Goal: Task Accomplishment & Management: Complete application form

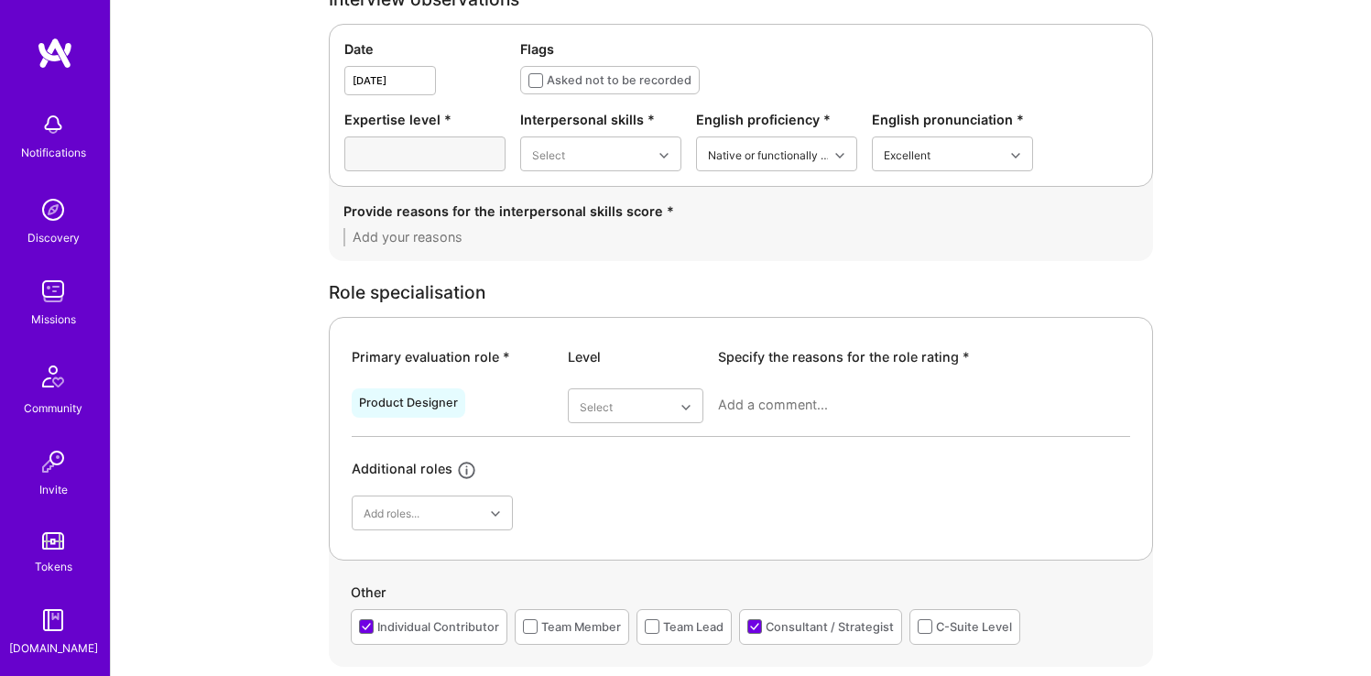
scroll to position [94, 0]
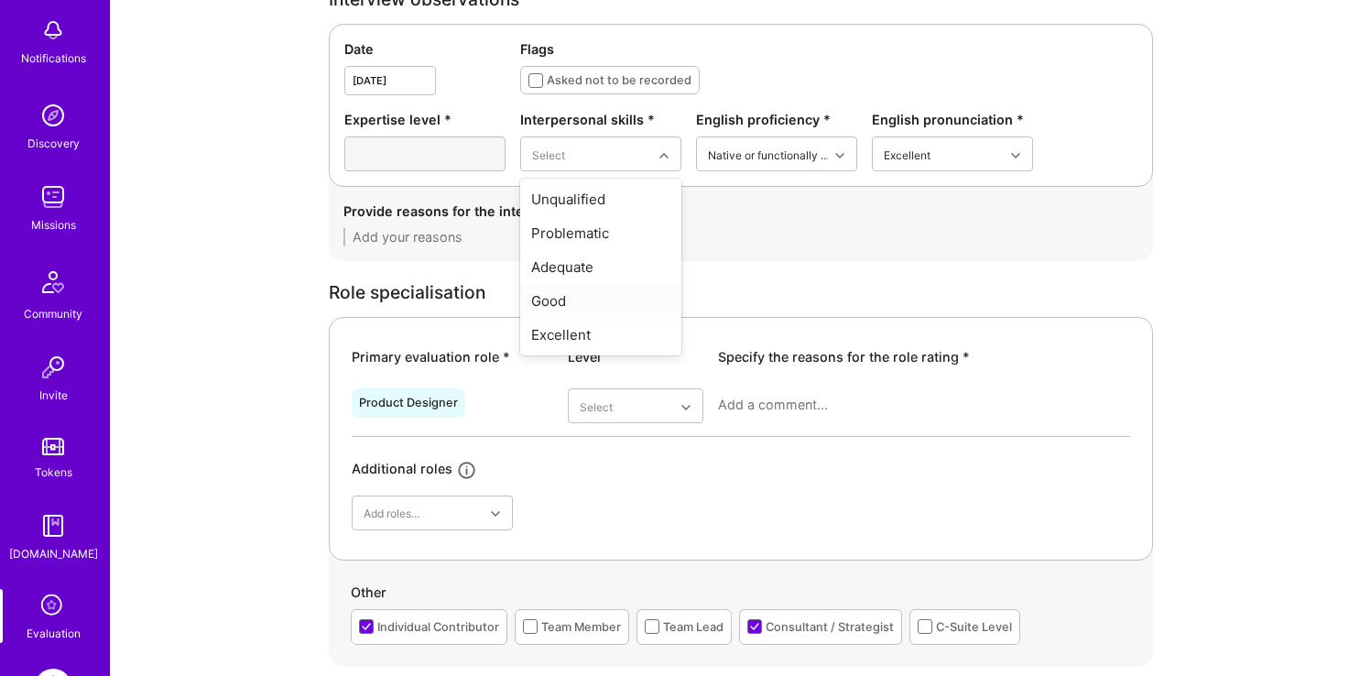
click at [598, 298] on div "Good" at bounding box center [600, 301] width 161 height 34
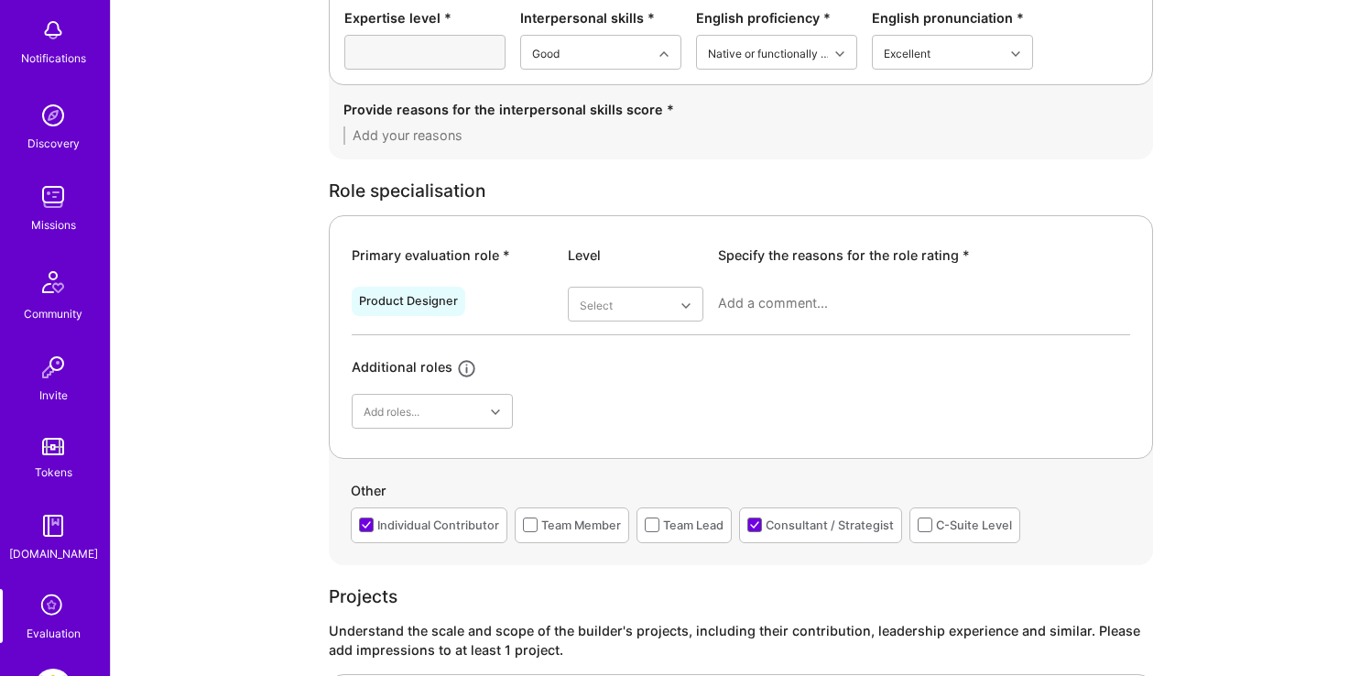
scroll to position [816, 0]
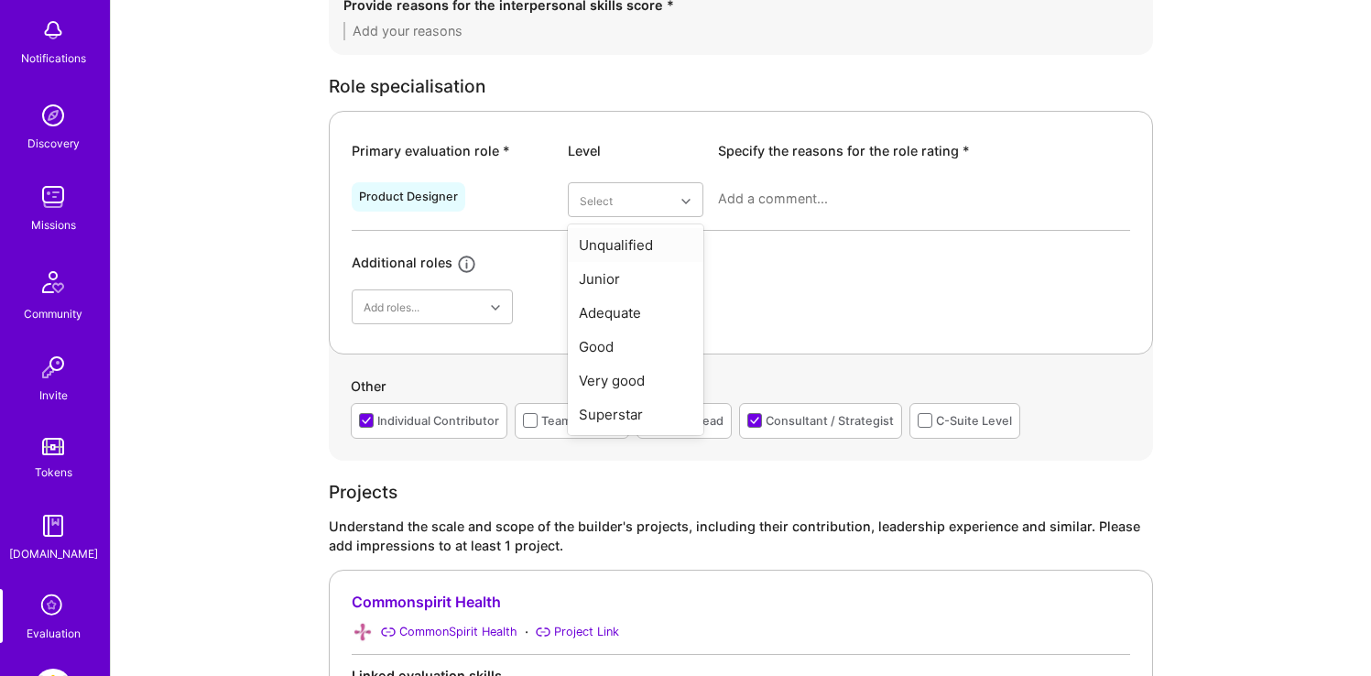
drag, startPoint x: 651, startPoint y: 199, endPoint x: 653, endPoint y: 259, distance: 60.5
click at [645, 374] on div "Very good" at bounding box center [636, 380] width 136 height 34
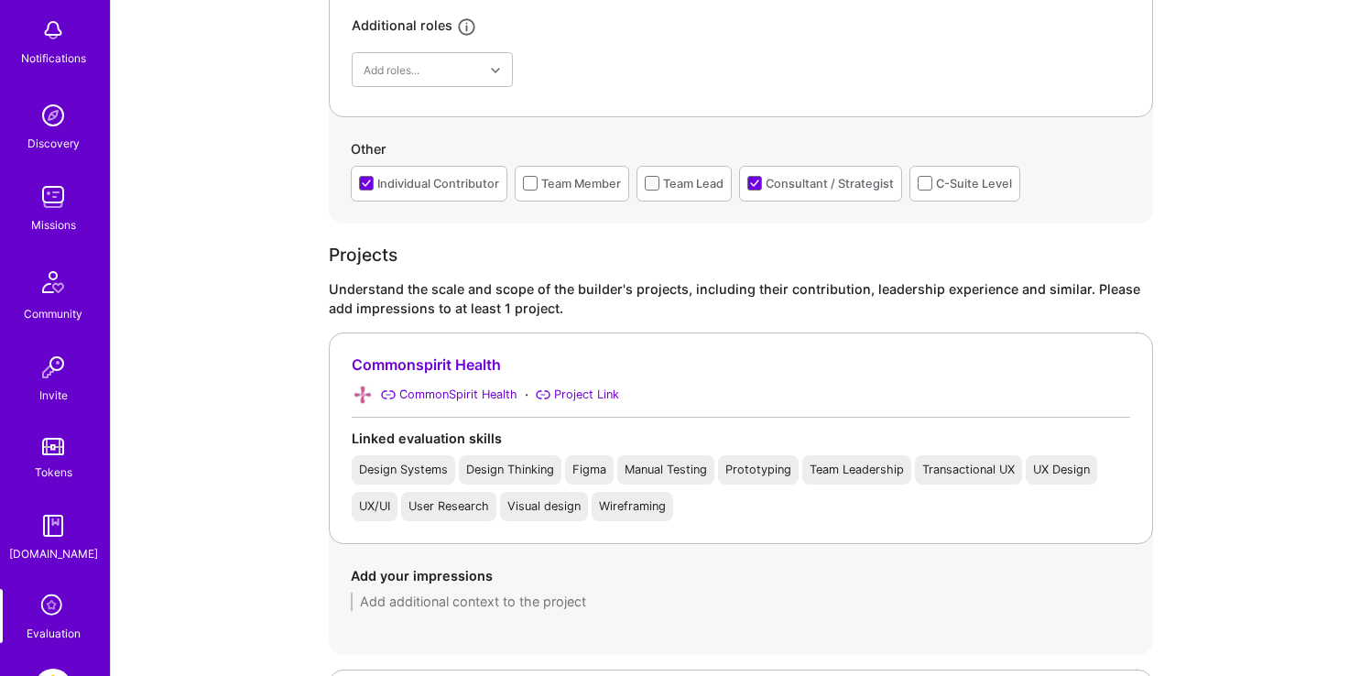
scroll to position [1088, 0]
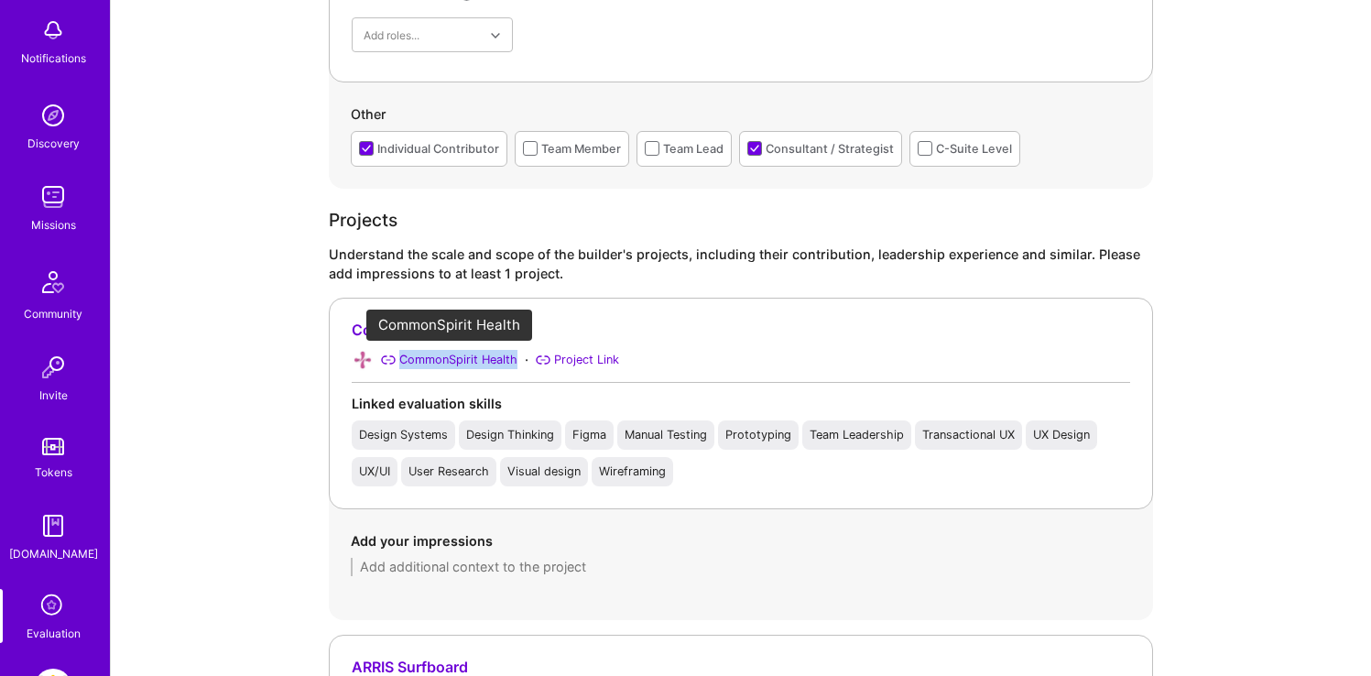
drag, startPoint x: 524, startPoint y: 351, endPoint x: 402, endPoint y: 356, distance: 121.9
click at [402, 356] on div "CommonSpirit Health · Project Link" at bounding box center [741, 360] width 778 height 22
copy div "CommonSpirit Health"
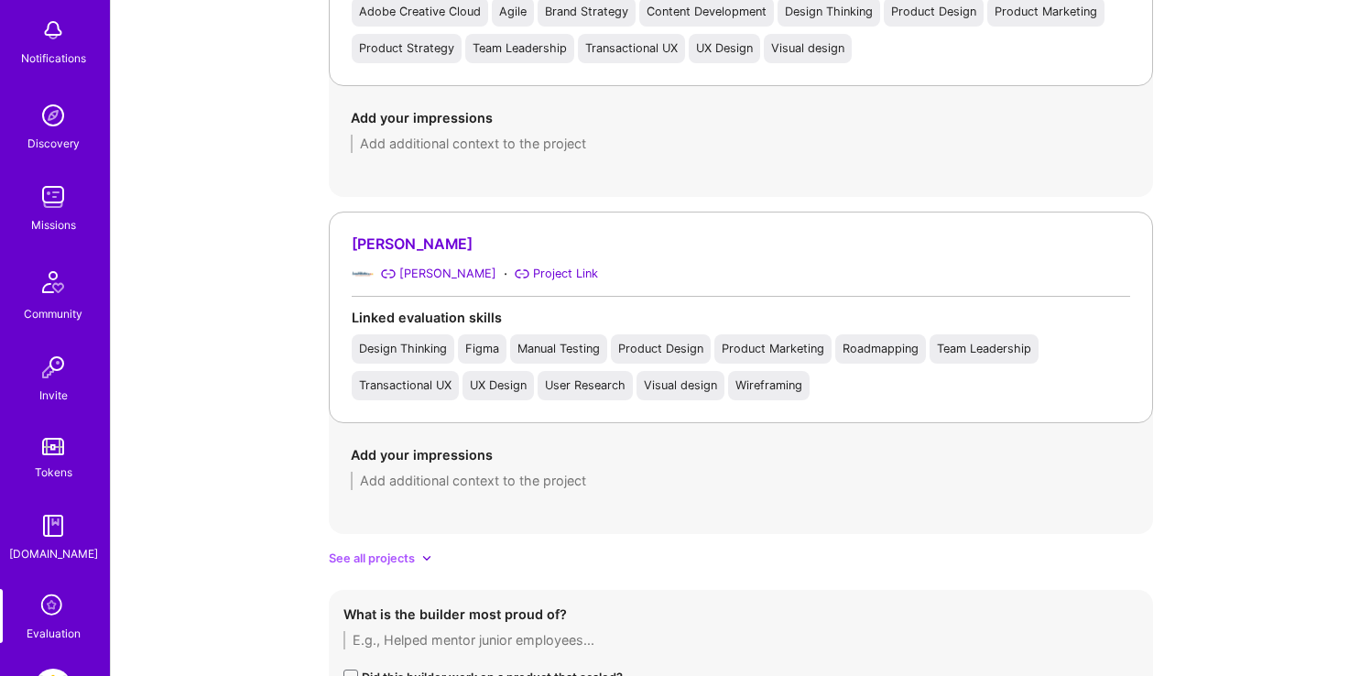
scroll to position [1971, 0]
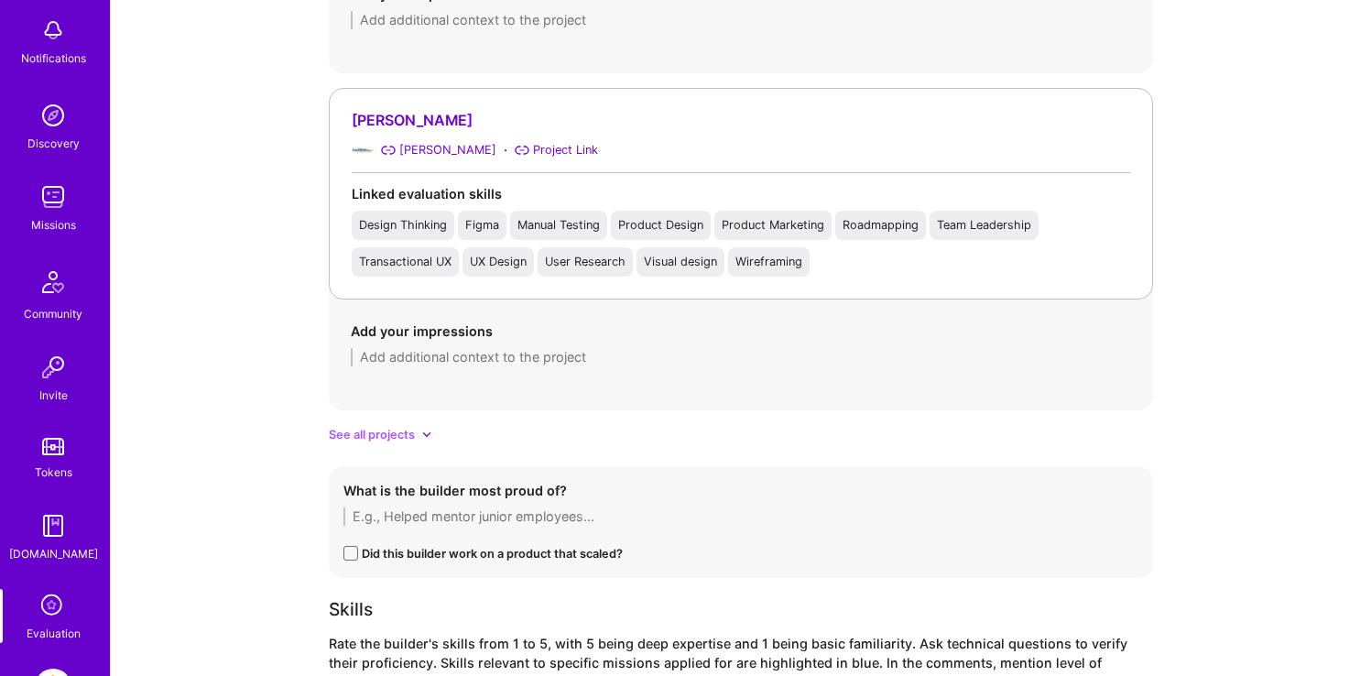
click at [376, 428] on span "See all projects" at bounding box center [372, 434] width 86 height 19
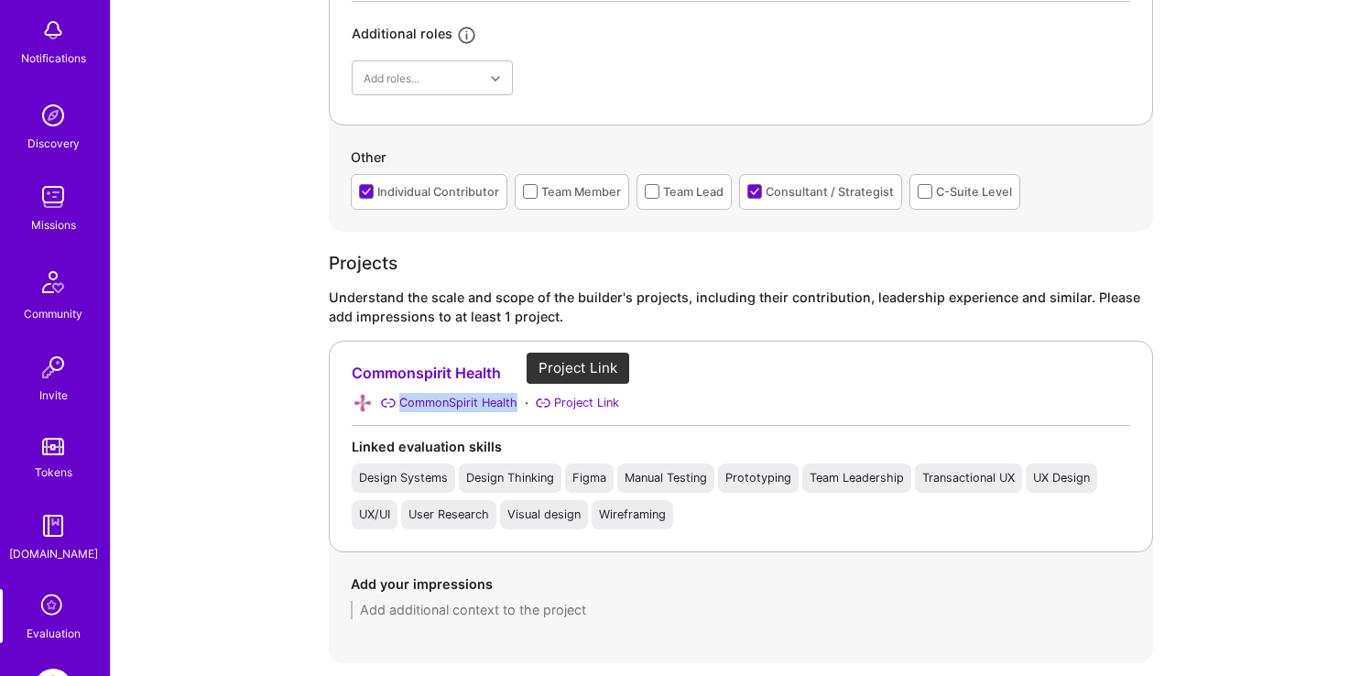
scroll to position [1103, 0]
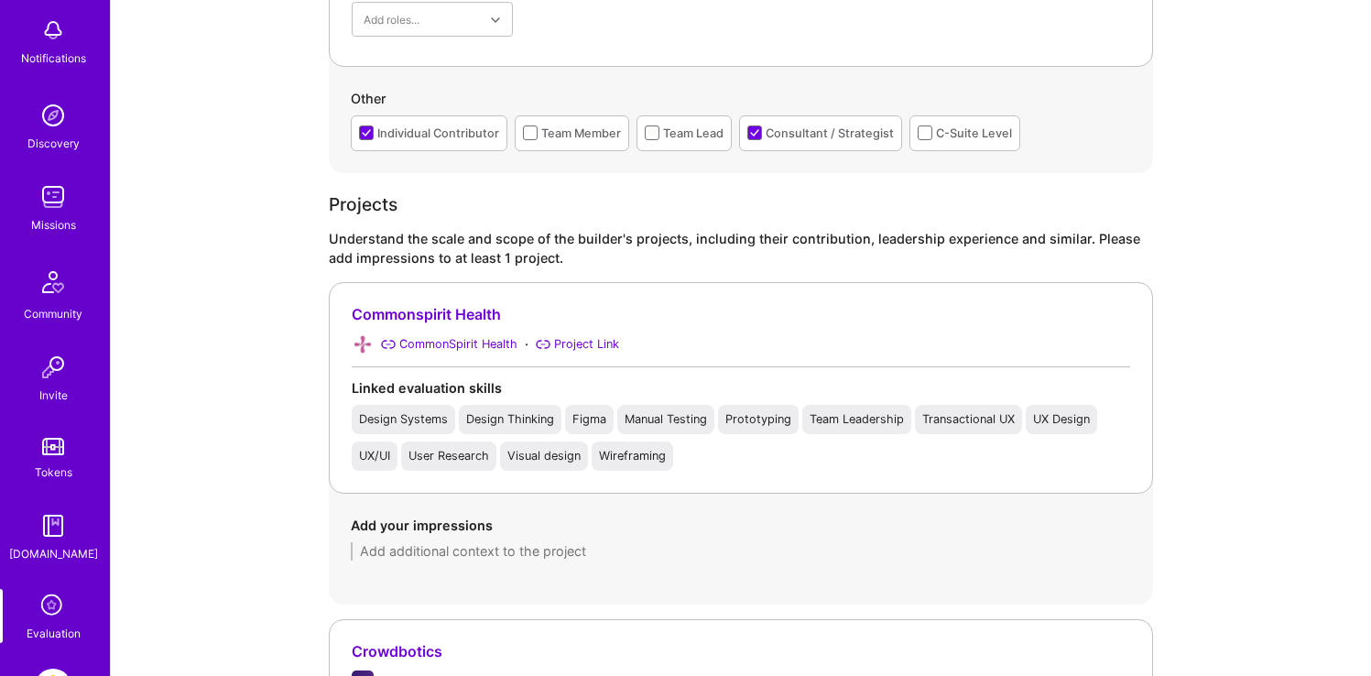
click at [496, 550] on textarea at bounding box center [741, 551] width 780 height 18
paste textarea "Led a comprehensive healthcare system design project spanning [DATE]-[DATE], wo…"
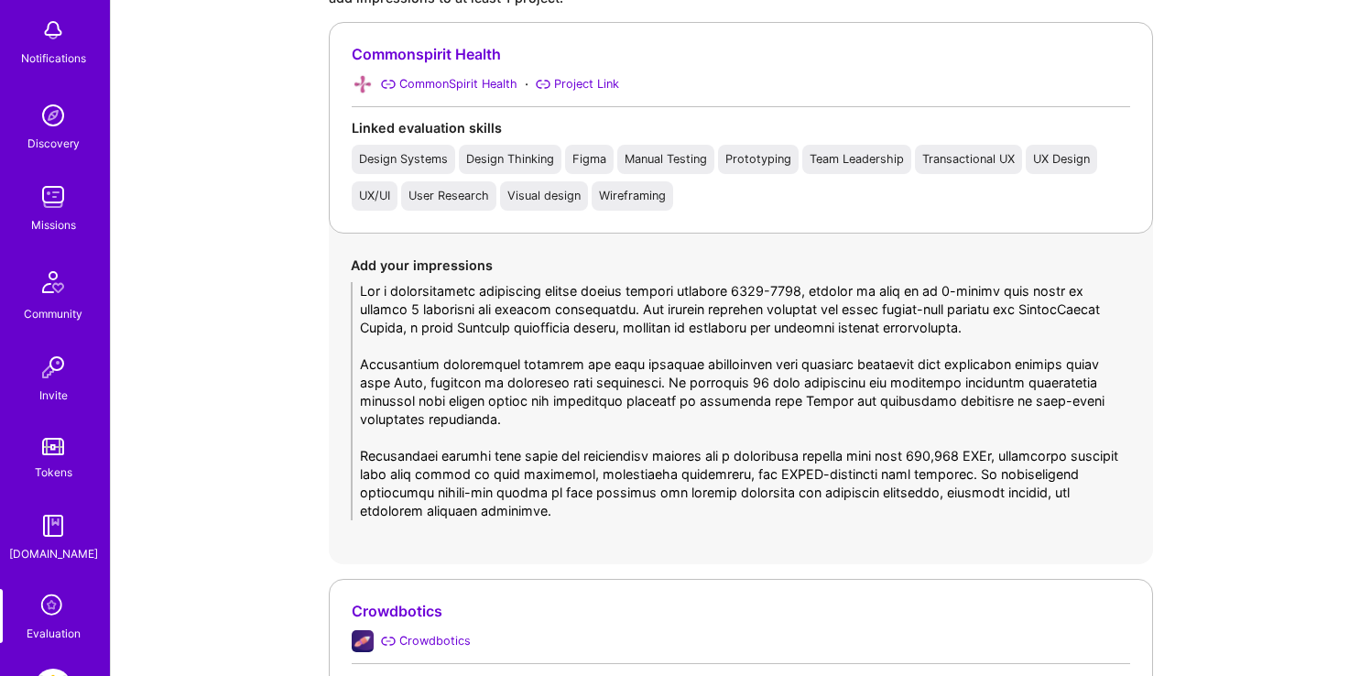
scroll to position [1375, 0]
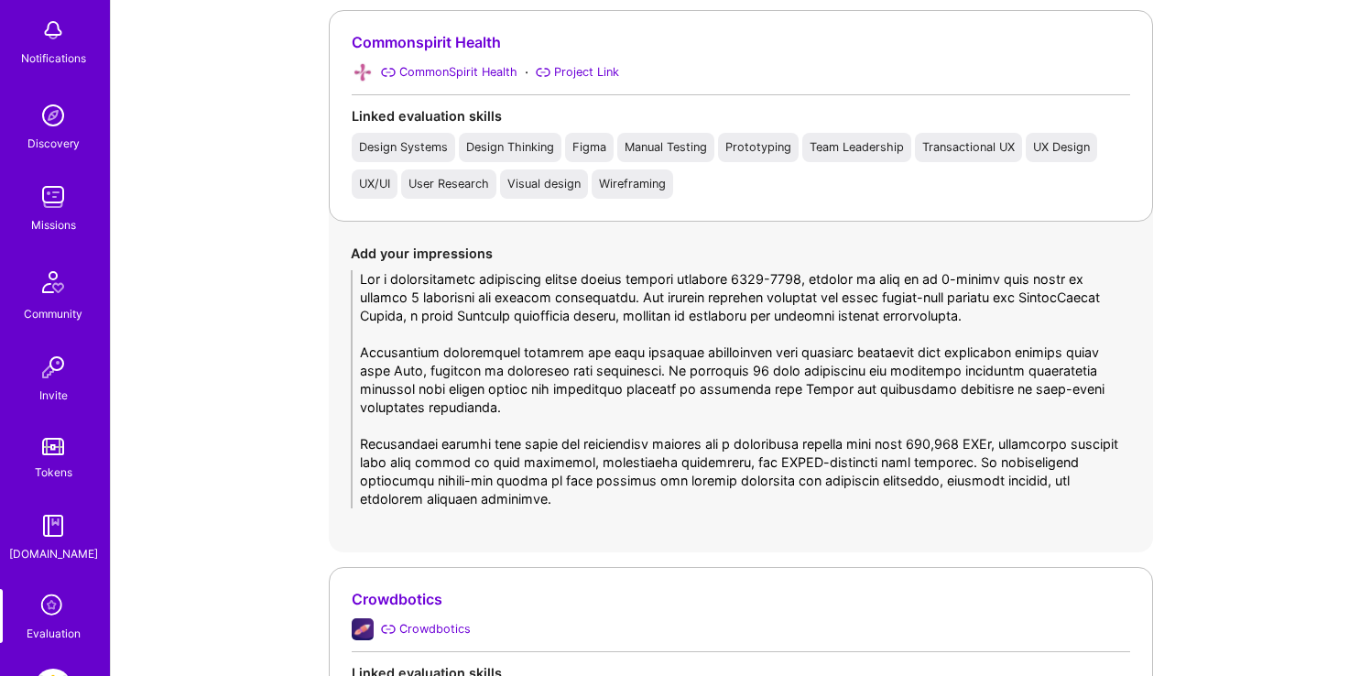
drag, startPoint x: 670, startPoint y: 298, endPoint x: 1073, endPoint y: 324, distance: 403.7
click at [1073, 324] on textarea at bounding box center [741, 389] width 780 height 238
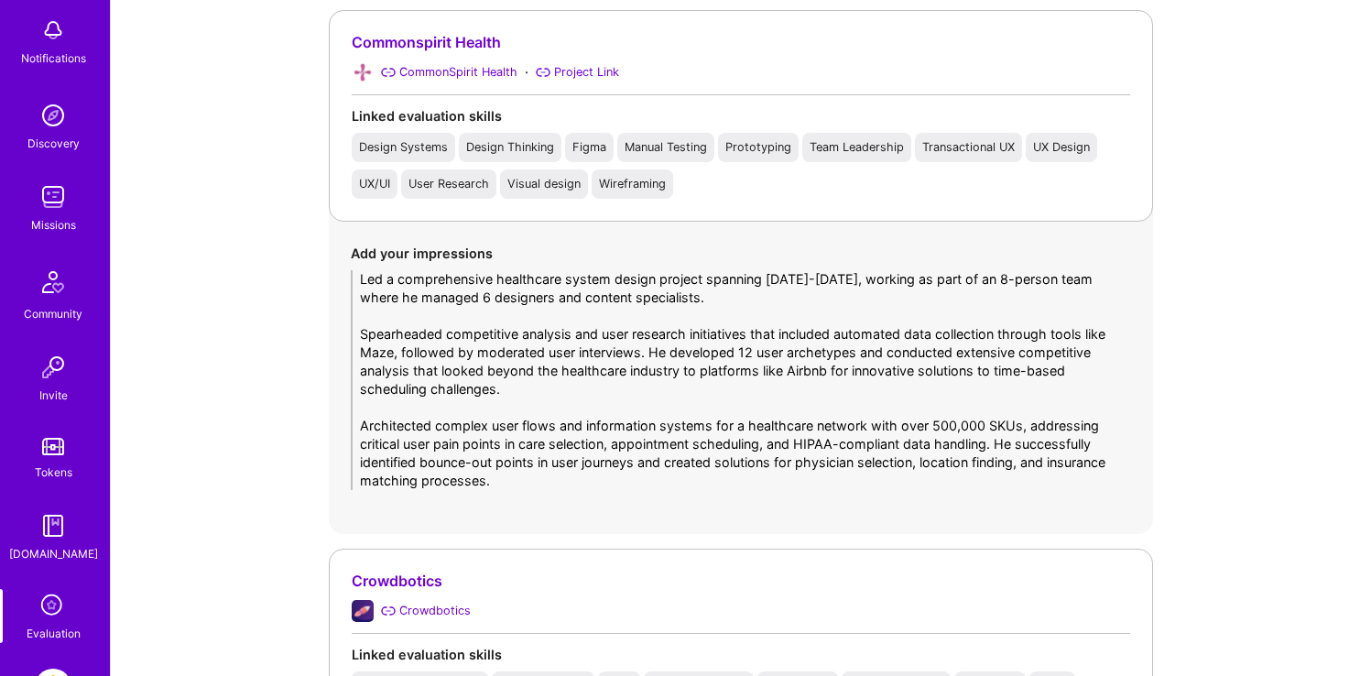
click at [715, 316] on textarea "Led a comprehensive healthcare system design project spanning [DATE]-[DATE], wo…" at bounding box center [741, 380] width 780 height 220
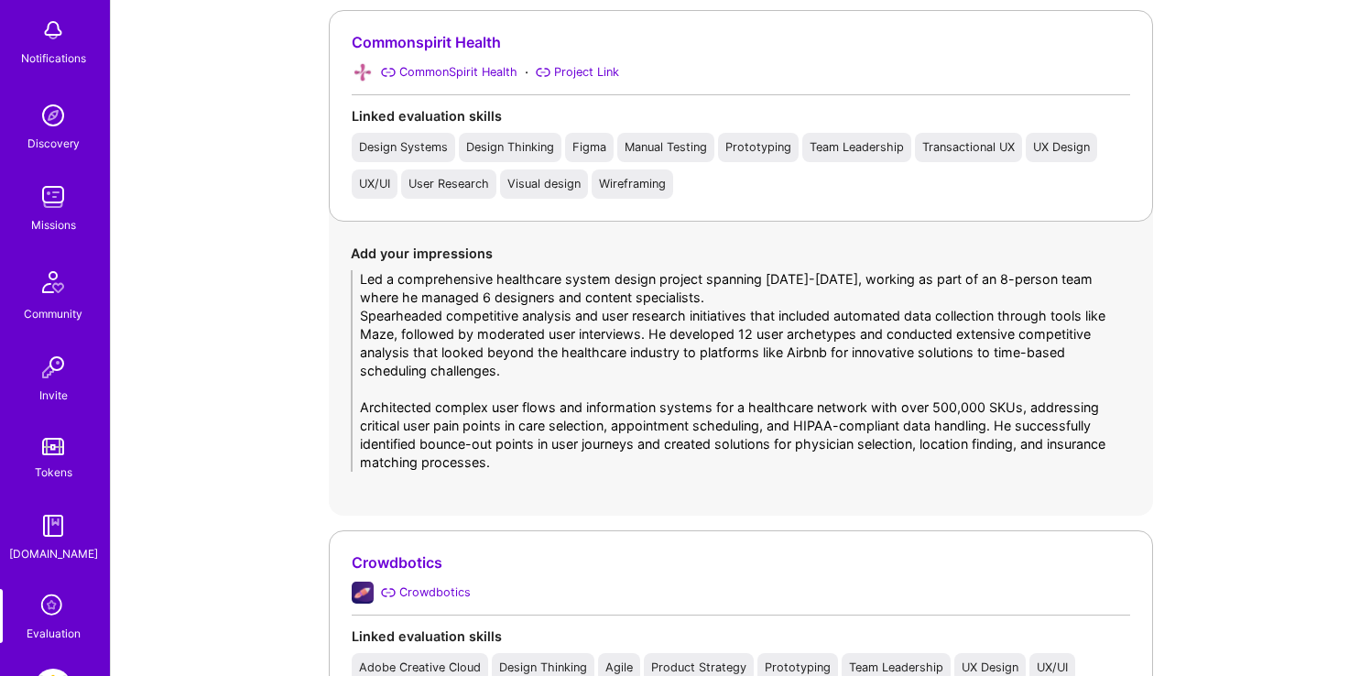
drag, startPoint x: 648, startPoint y: 334, endPoint x: 655, endPoint y: 350, distance: 16.8
click at [655, 350] on textarea "Led a comprehensive healthcare system design project spanning [DATE]-[DATE], wo…" at bounding box center [741, 370] width 780 height 201
click at [654, 365] on textarea "Led a comprehensive healthcare system design project spanning [DATE]-[DATE], wo…" at bounding box center [741, 370] width 780 height 201
drag, startPoint x: 411, startPoint y: 352, endPoint x: 535, endPoint y: 376, distance: 125.9
click at [535, 376] on textarea "Led a comprehensive healthcare system design project spanning [DATE]-[DATE], wo…" at bounding box center [741, 370] width 780 height 201
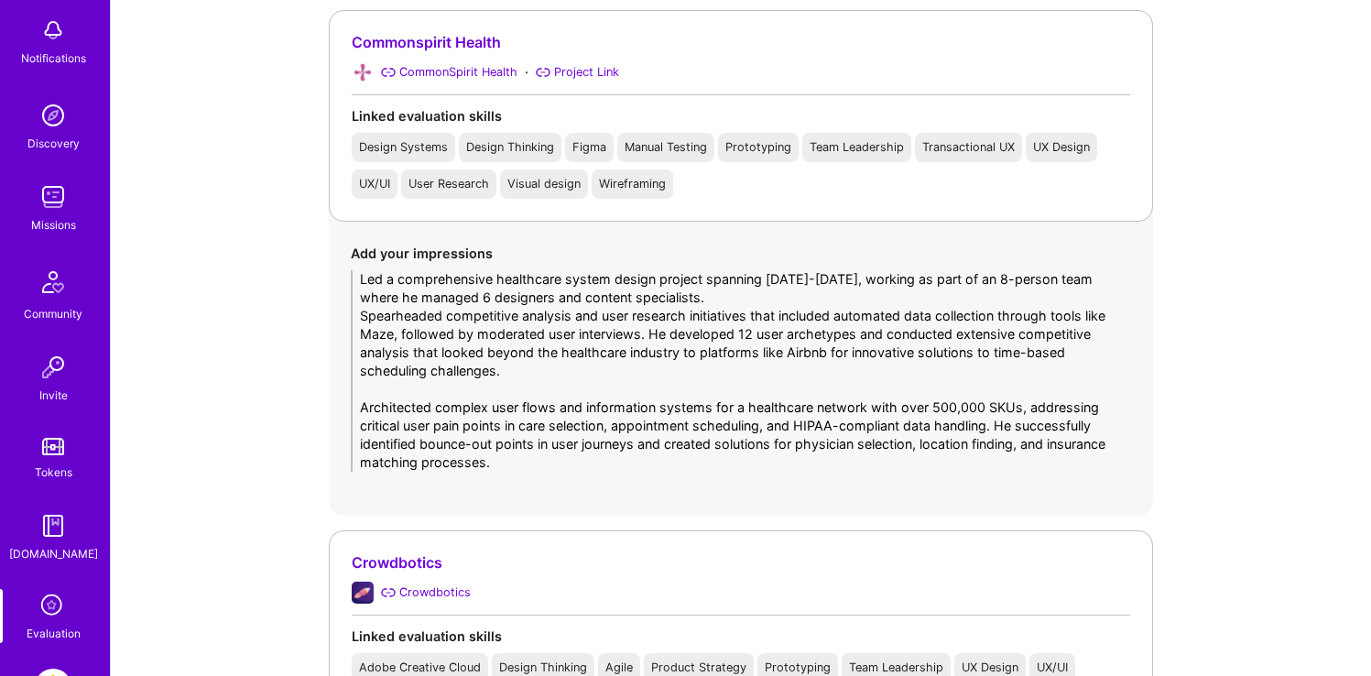
drag, startPoint x: 525, startPoint y: 374, endPoint x: 411, endPoint y: 354, distance: 115.1
click at [411, 354] on textarea "Led a comprehensive healthcare system design project spanning [DATE]-[DATE], wo…" at bounding box center [741, 370] width 780 height 201
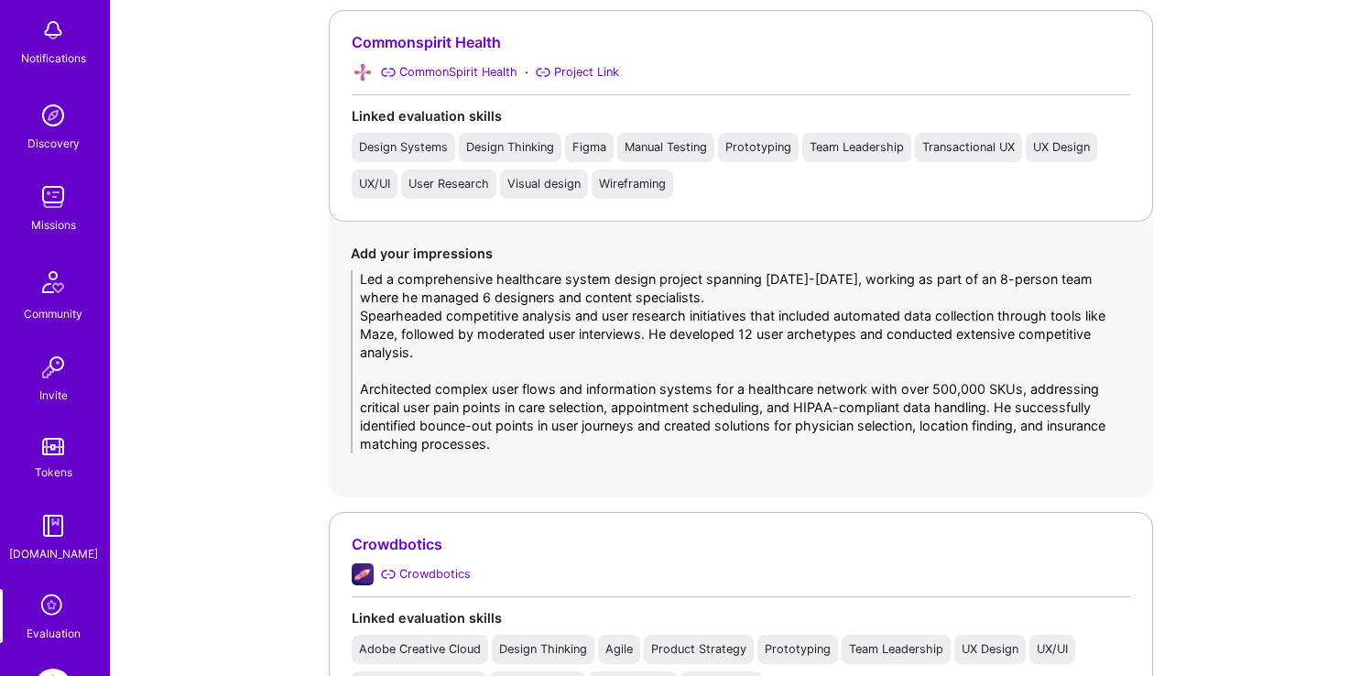
click at [486, 378] on textarea "Led a comprehensive healthcare system design project spanning [DATE]-[DATE], wo…" at bounding box center [741, 361] width 780 height 183
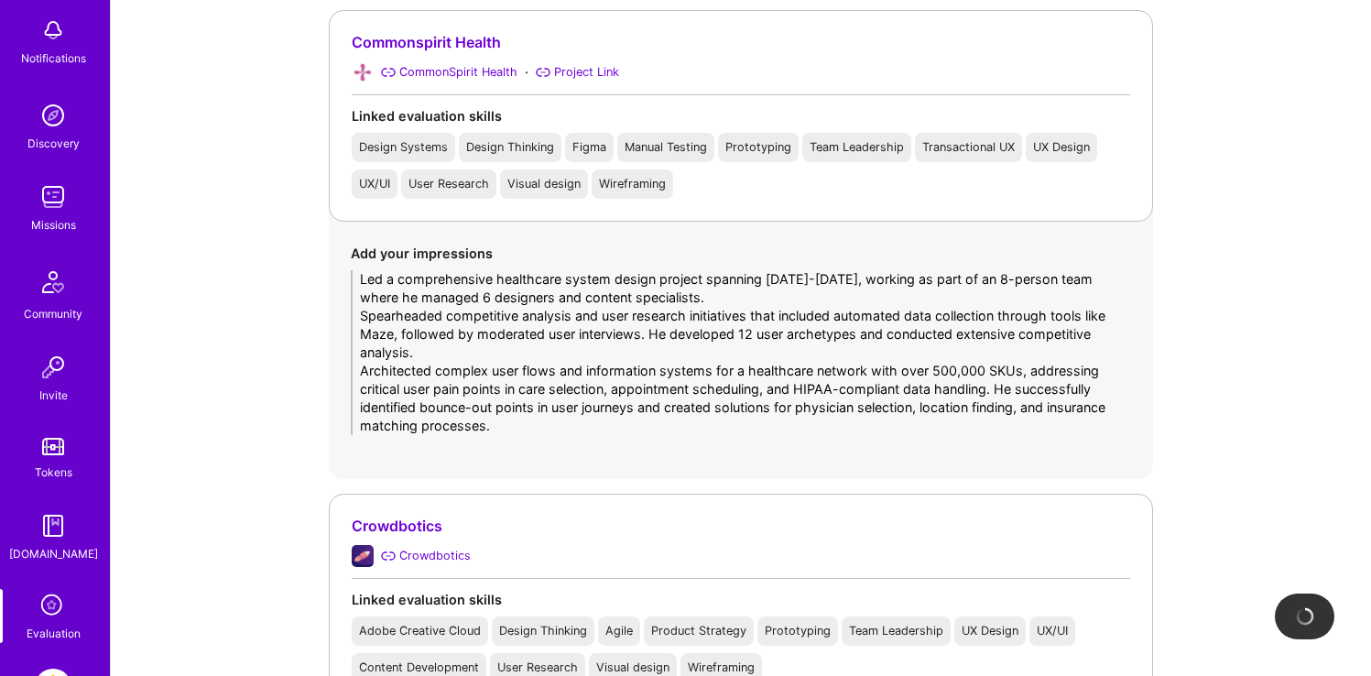
drag, startPoint x: 1000, startPoint y: 386, endPoint x: 1040, endPoint y: 429, distance: 58.9
click at [1040, 429] on textarea "Led a comprehensive healthcare system design project spanning [DATE]-[DATE], wo…" at bounding box center [741, 352] width 780 height 165
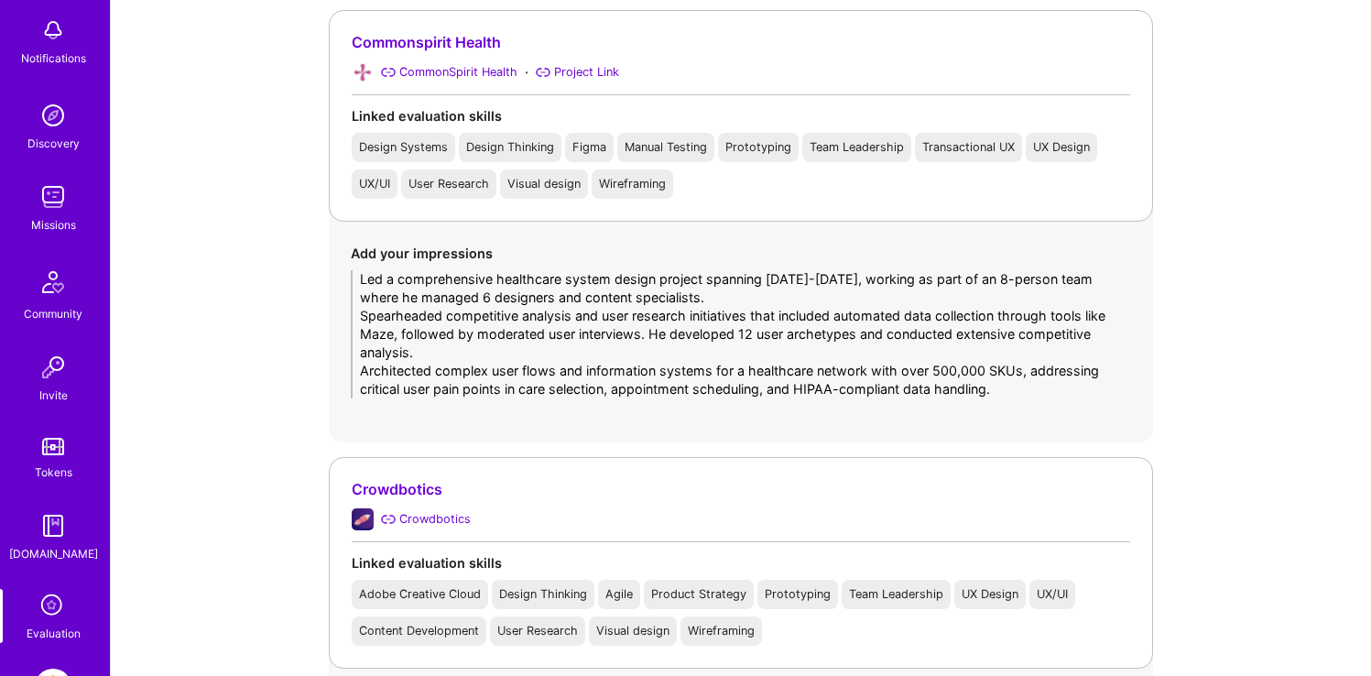
click at [363, 367] on textarea "Led a comprehensive healthcare system design project spanning [DATE]-[DATE], wo…" at bounding box center [741, 334] width 780 height 128
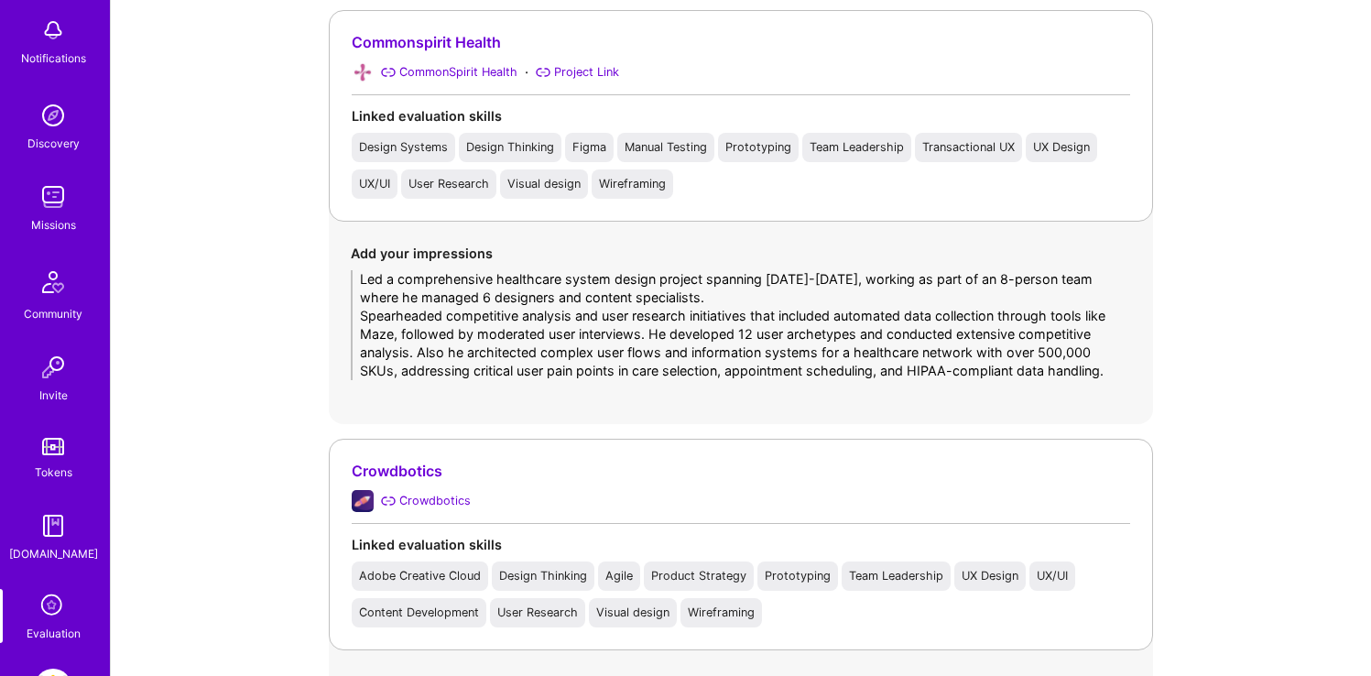
type textarea "Led a comprehensive healthcare system design project spanning [DATE]-[DATE], wo…"
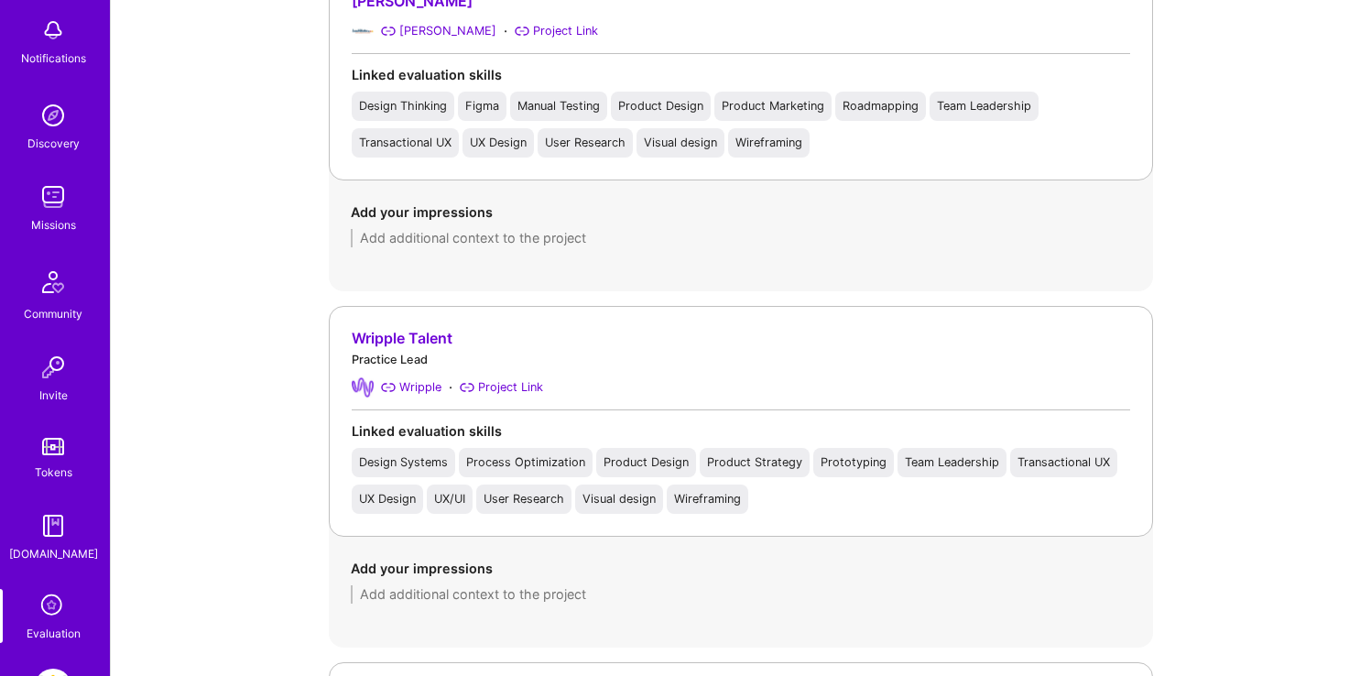
scroll to position [3424, 0]
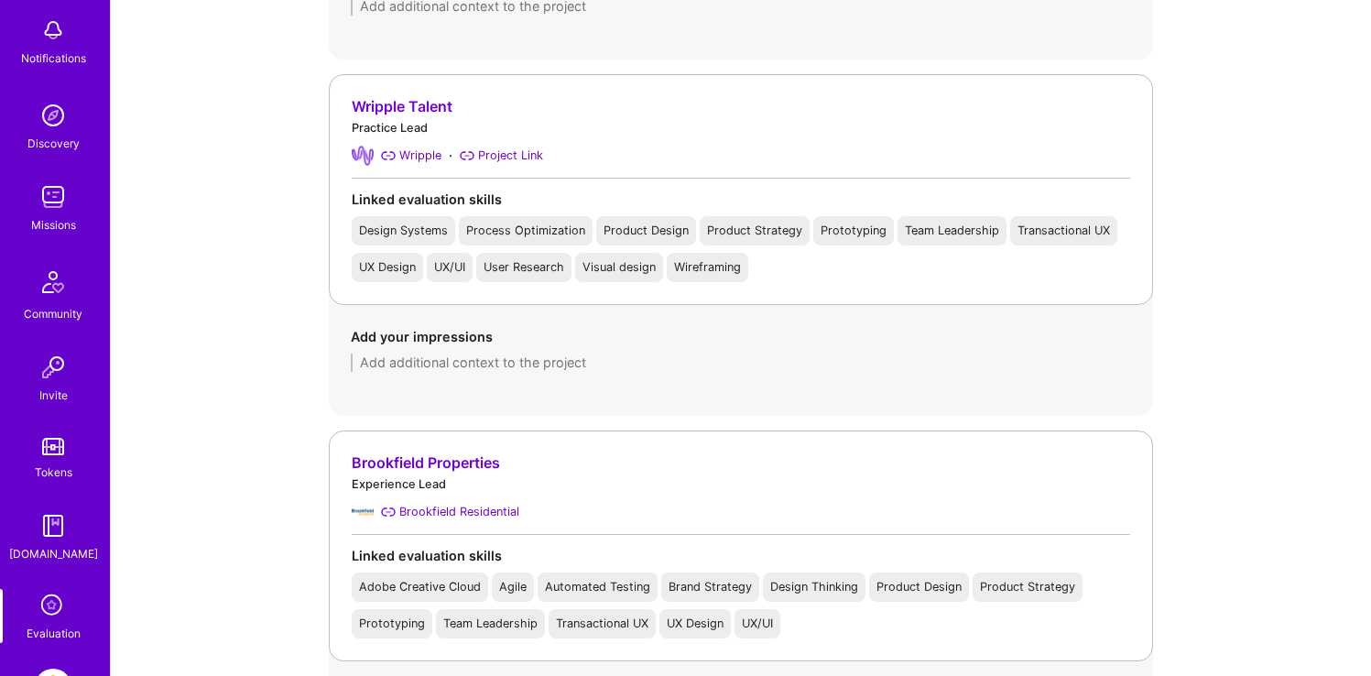
click at [520, 361] on textarea at bounding box center [741, 362] width 780 height 18
paste textarea "Built a complete design system from scratch using the atomic design model, star…"
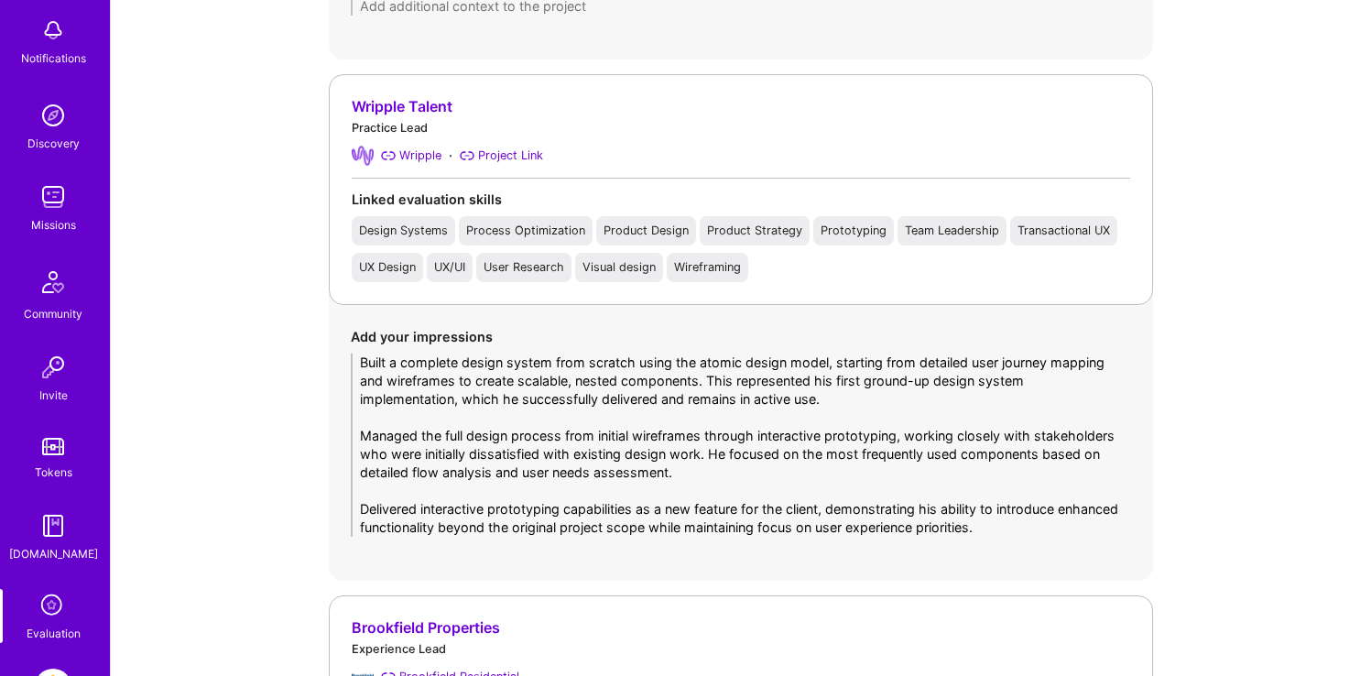
scroll to position [0, 0]
click at [436, 411] on textarea "Built a complete design system from scratch using the atomic design model, star…" at bounding box center [741, 444] width 780 height 183
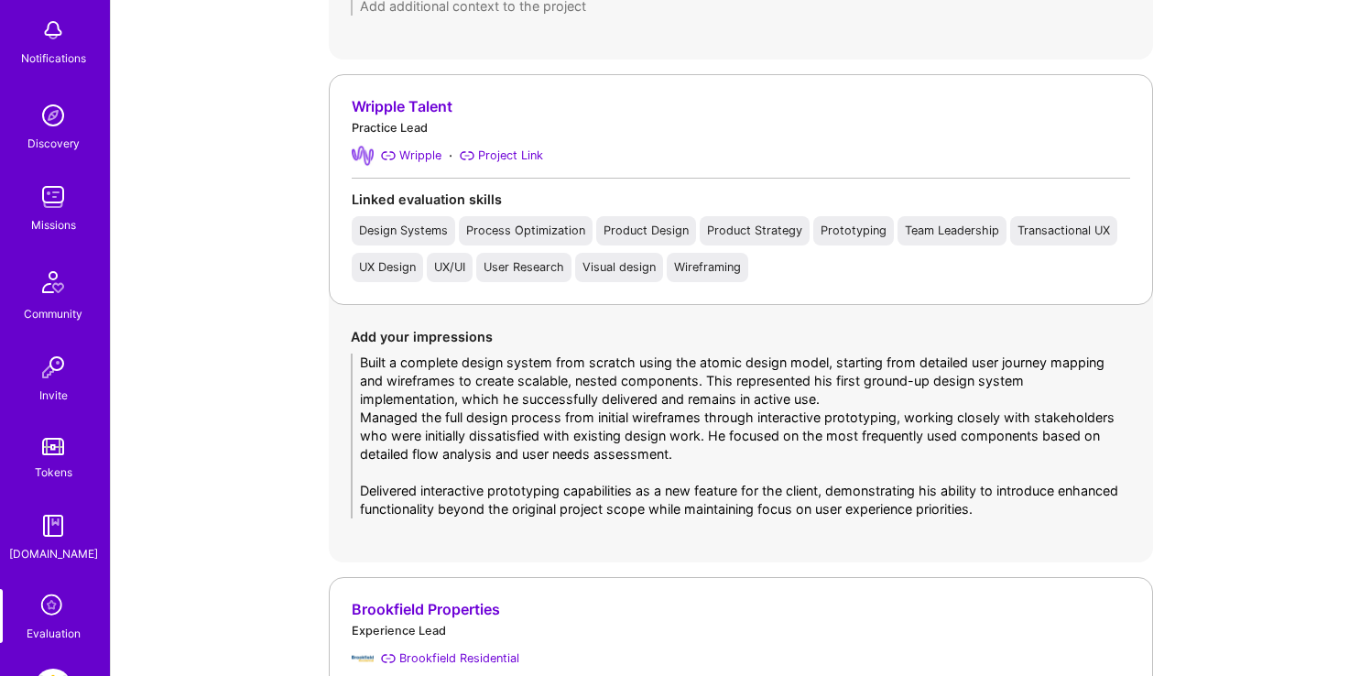
click at [522, 468] on textarea "Built a complete design system from scratch using the atomic design model, star…" at bounding box center [741, 435] width 780 height 165
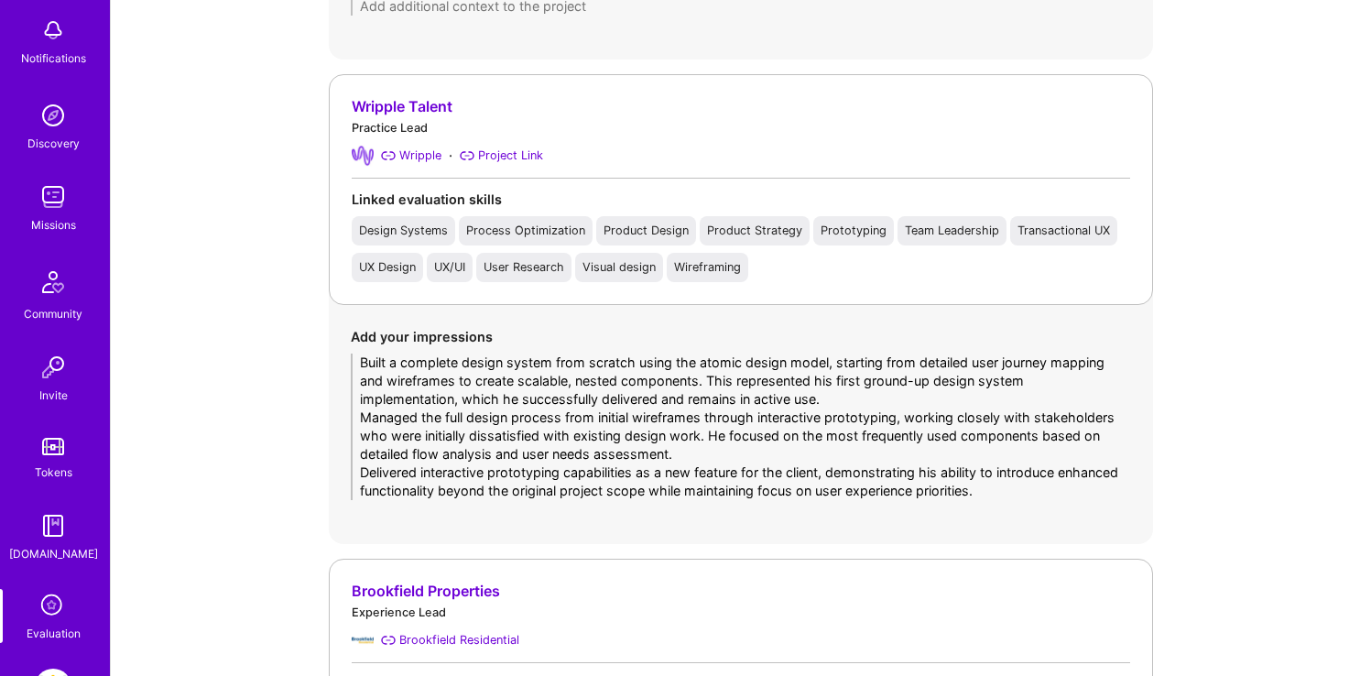
click at [529, 476] on textarea "Built a complete design system from scratch using the atomic design model, star…" at bounding box center [741, 426] width 780 height 146
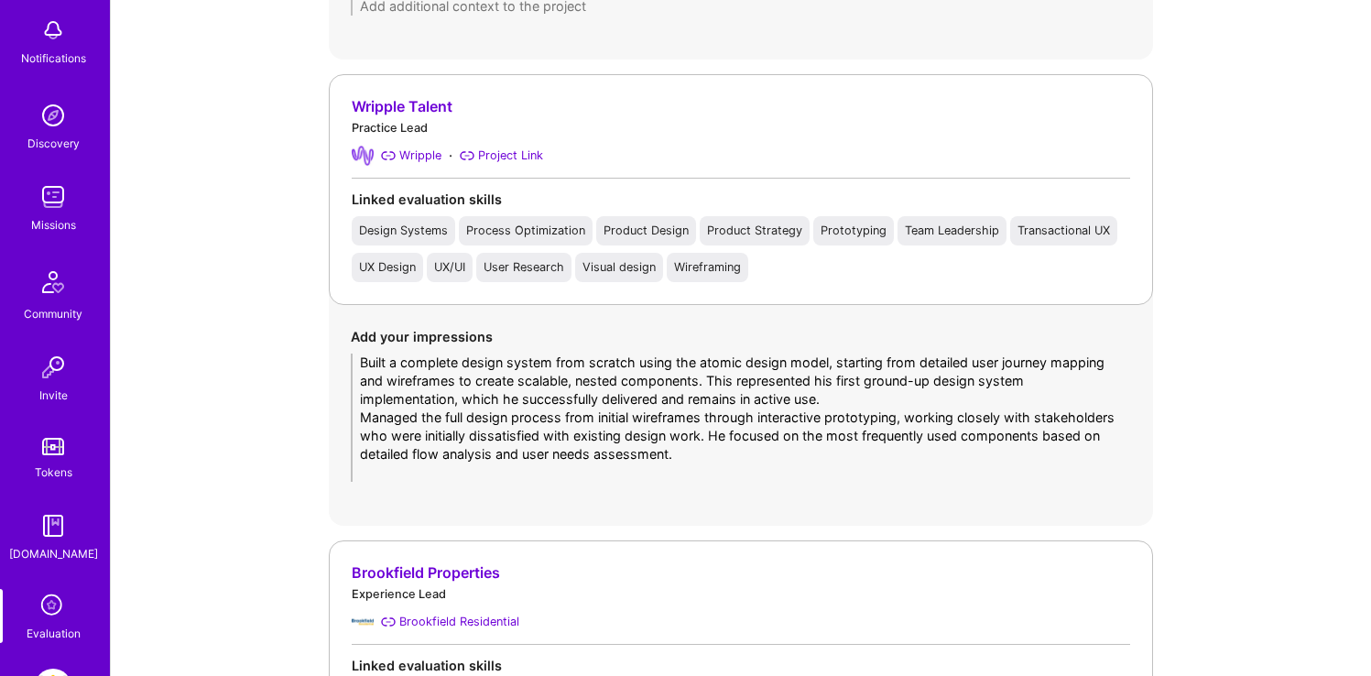
drag, startPoint x: 868, startPoint y: 396, endPoint x: 708, endPoint y: 379, distance: 161.1
click at [708, 379] on textarea "Built a complete design system from scratch using the atomic design model, star…" at bounding box center [741, 417] width 780 height 128
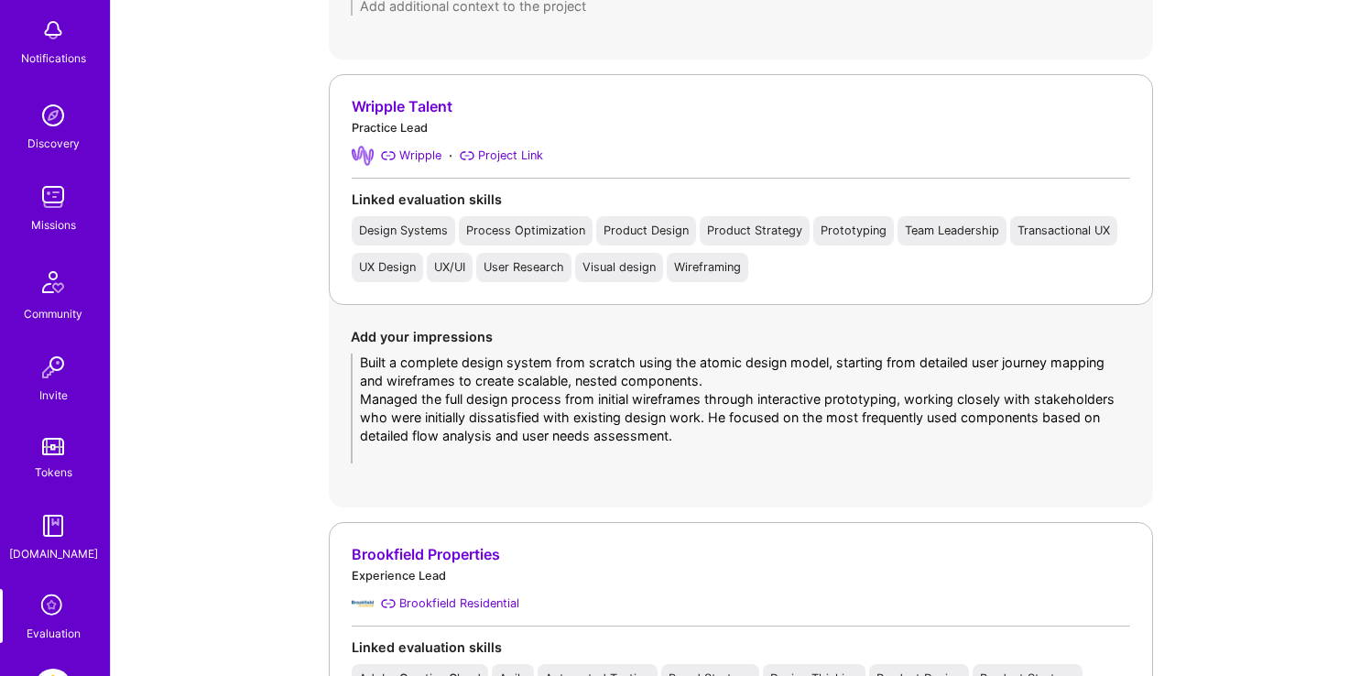
click at [363, 401] on textarea "Built a complete design system from scratch using the atomic design model, star…" at bounding box center [741, 408] width 780 height 110
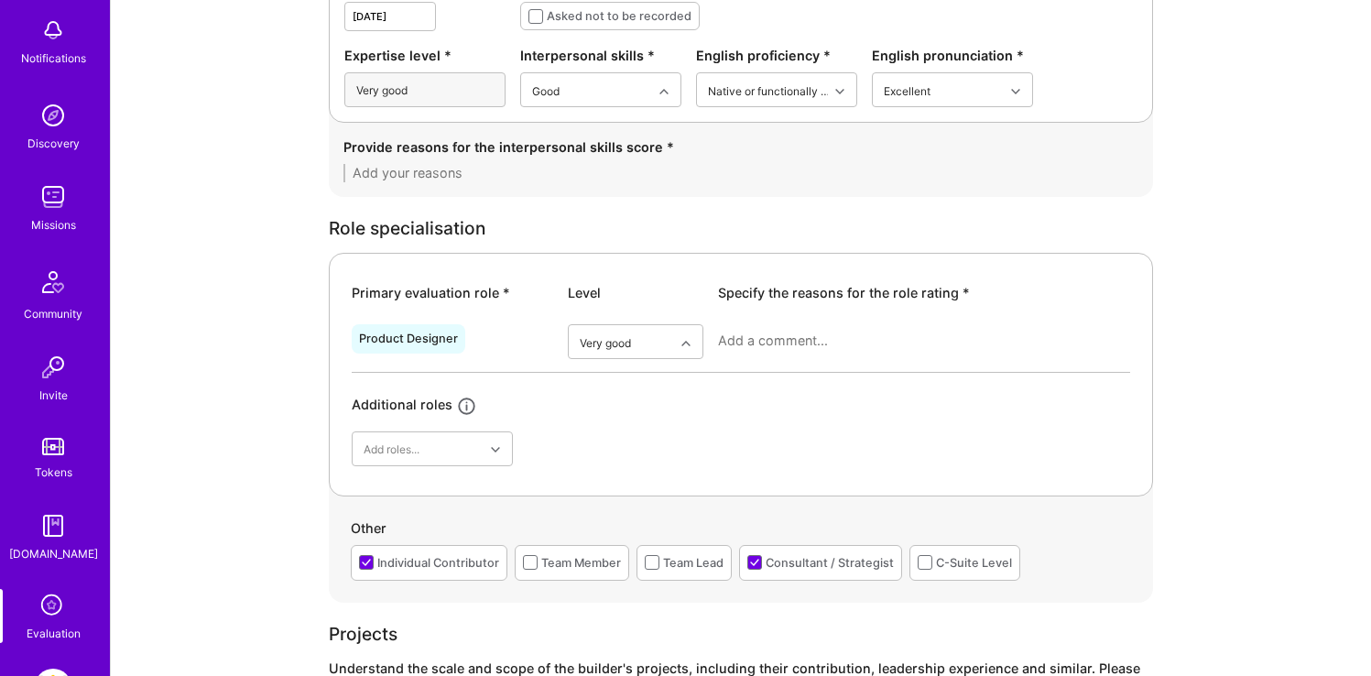
scroll to position [549, 0]
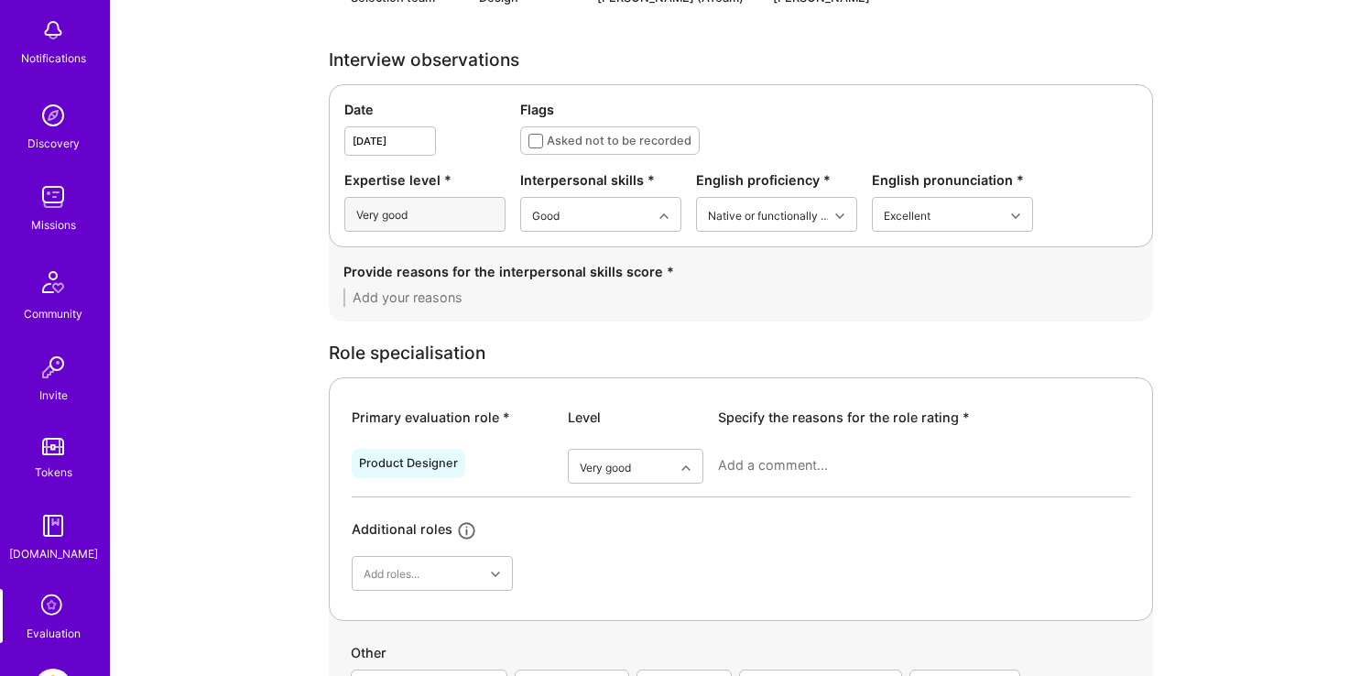
type textarea "Built a complete design system from scratch using the atomic design model, star…"
click at [765, 456] on textarea at bounding box center [924, 465] width 412 height 18
paste textarea "[PERSON_NAME] demonstrates strong experience in UX design with a comprehensive …"
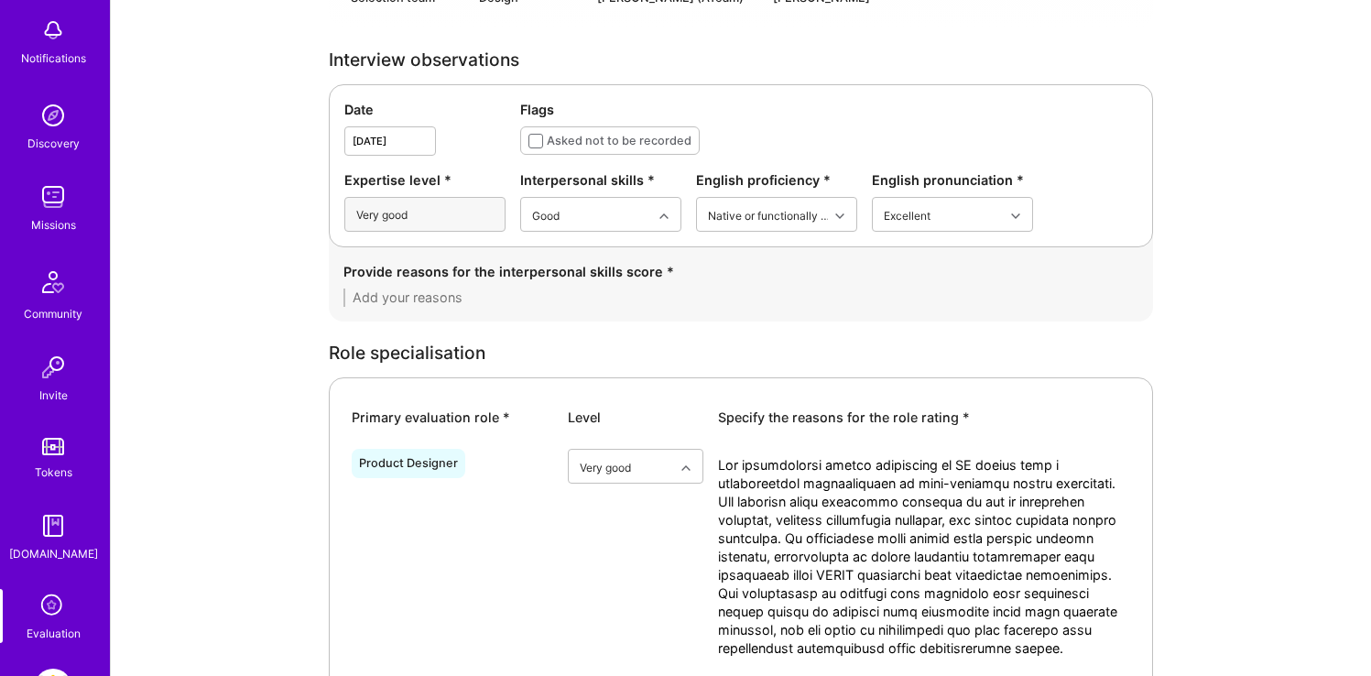
scroll to position [808, 0]
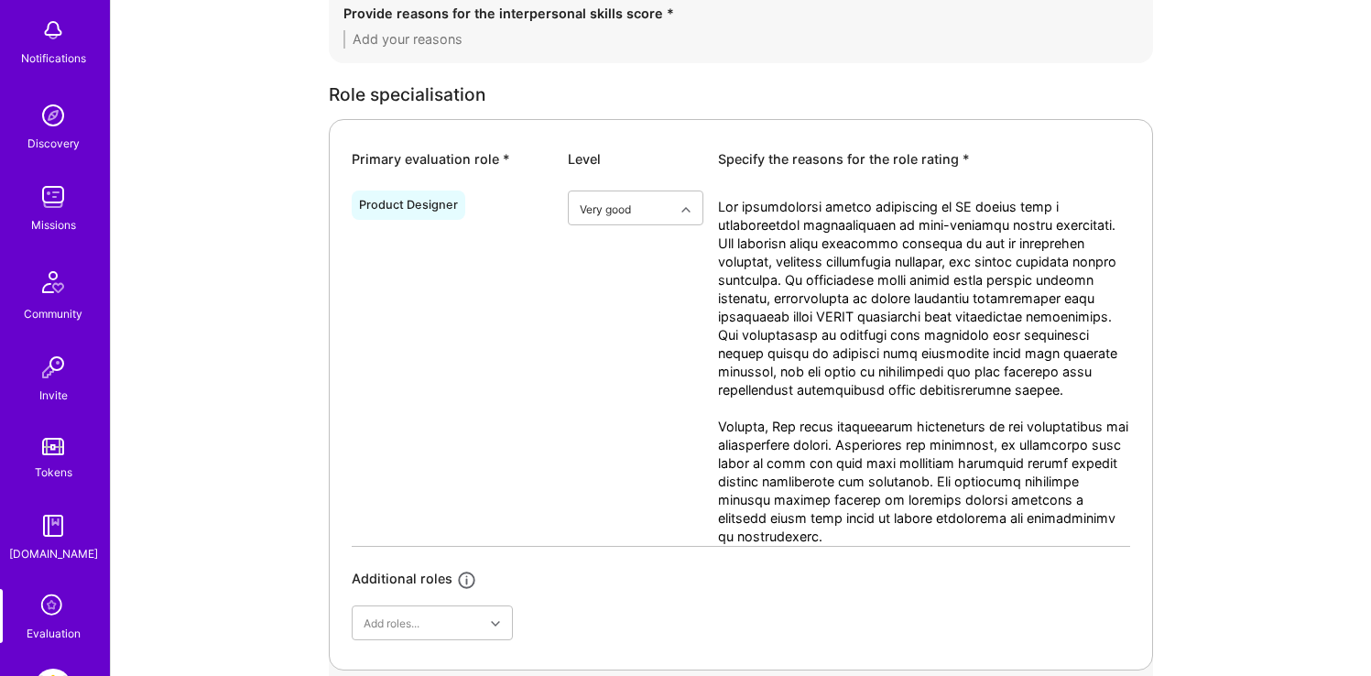
click at [800, 202] on textarea at bounding box center [924, 372] width 412 height 348
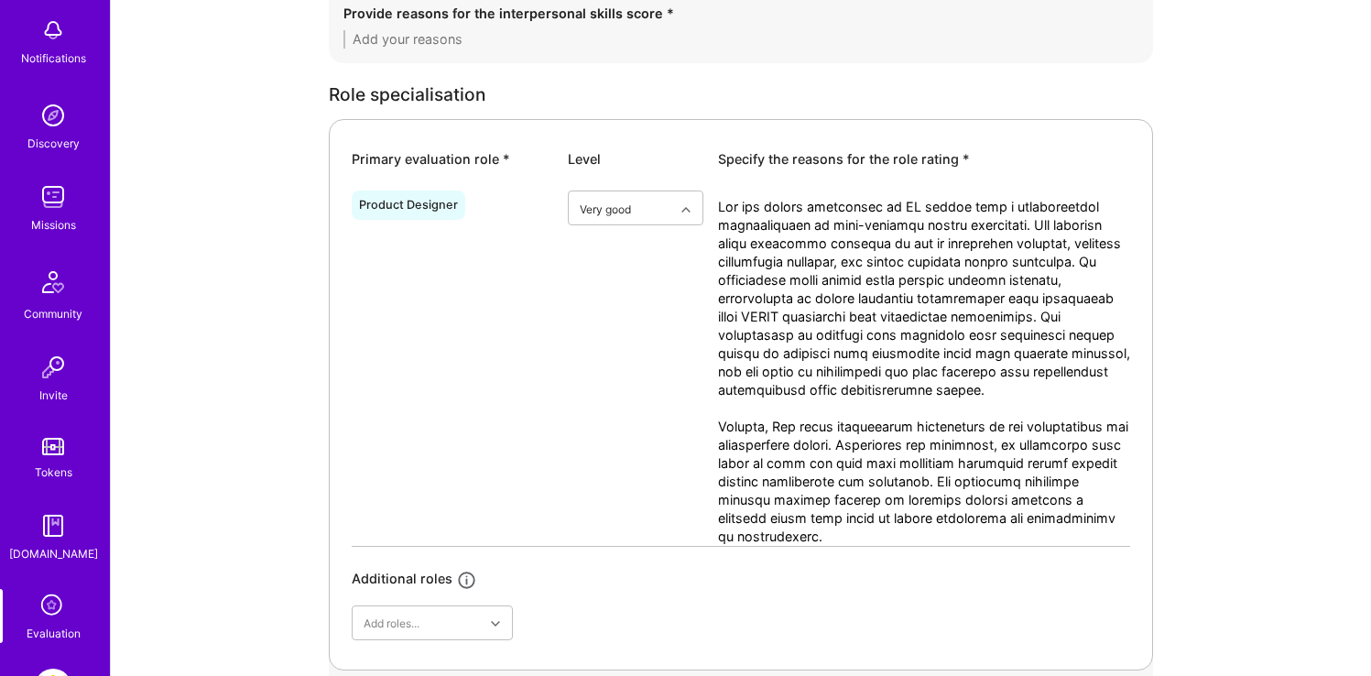
drag, startPoint x: 1079, startPoint y: 266, endPoint x: 1063, endPoint y: 410, distance: 145.6
click at [1063, 410] on textarea at bounding box center [924, 372] width 412 height 348
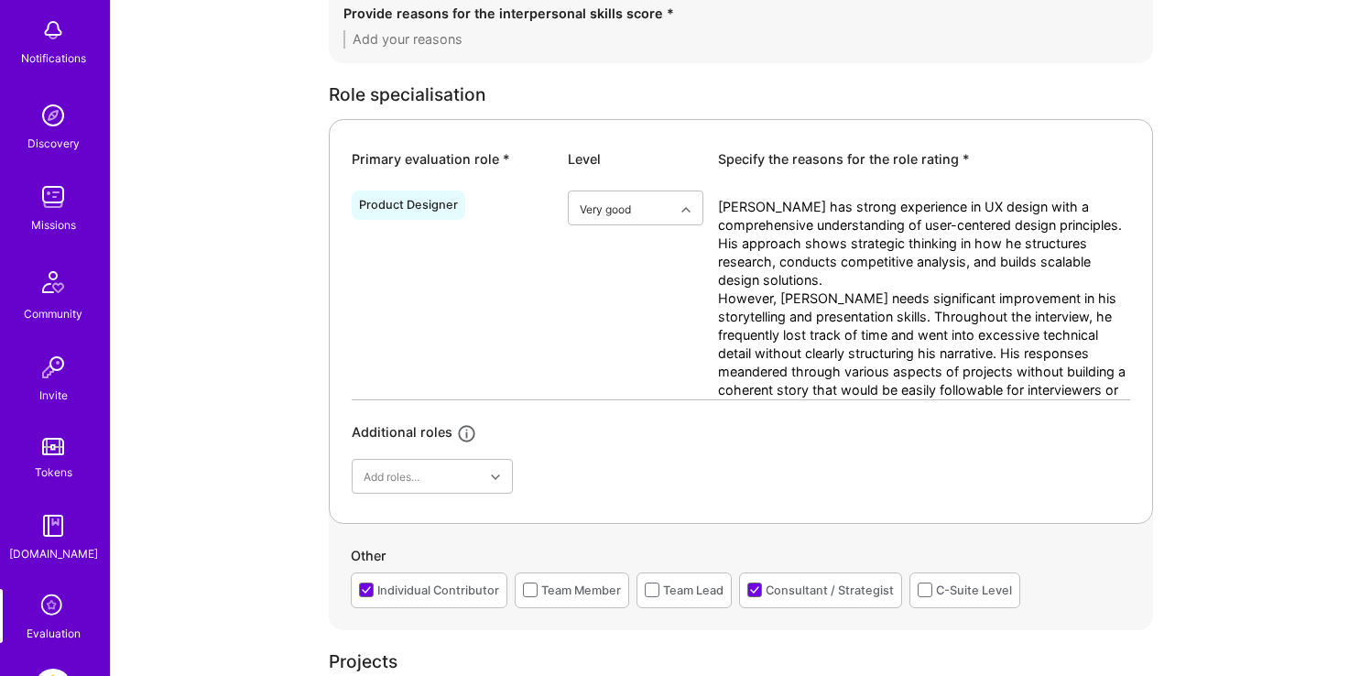
drag, startPoint x: 915, startPoint y: 335, endPoint x: 943, endPoint y: 394, distance: 65.1
click at [943, 394] on textarea "[PERSON_NAME] has strong experience in UX design with a comprehensive understan…" at bounding box center [924, 298] width 412 height 201
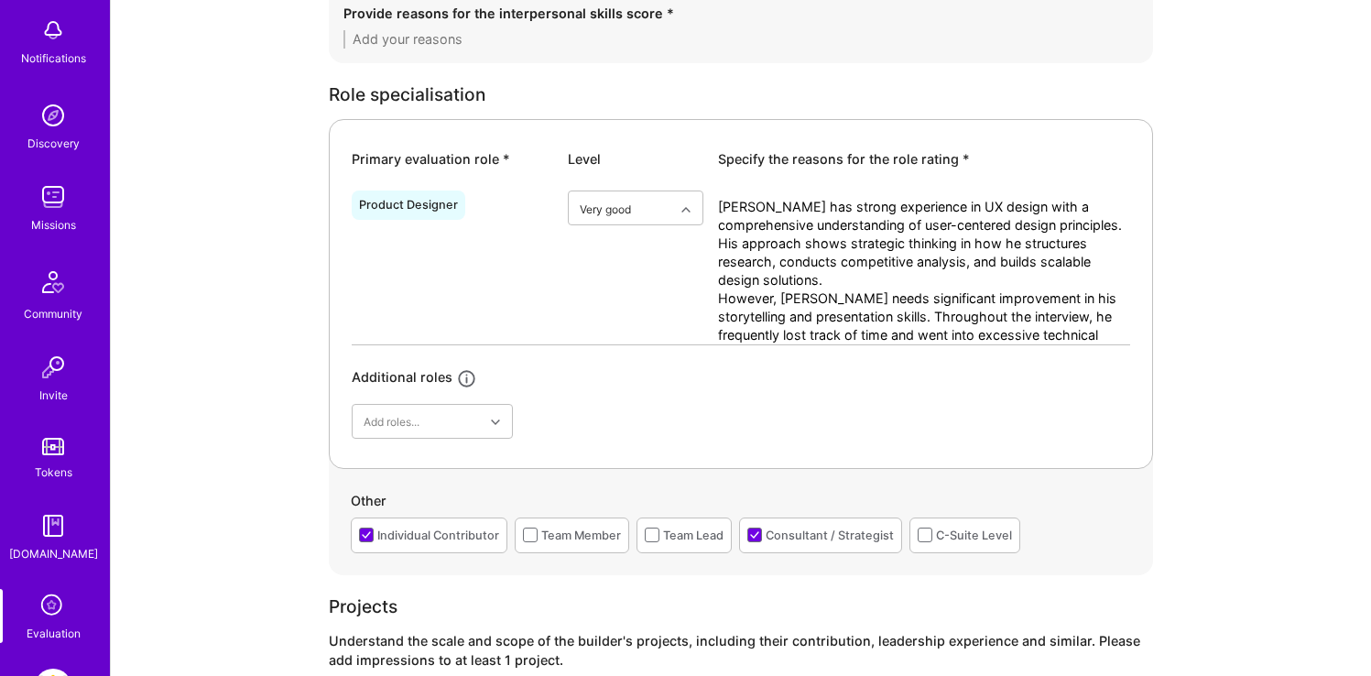
type textarea "[PERSON_NAME] has strong experience in UX design with a comprehensive understan…"
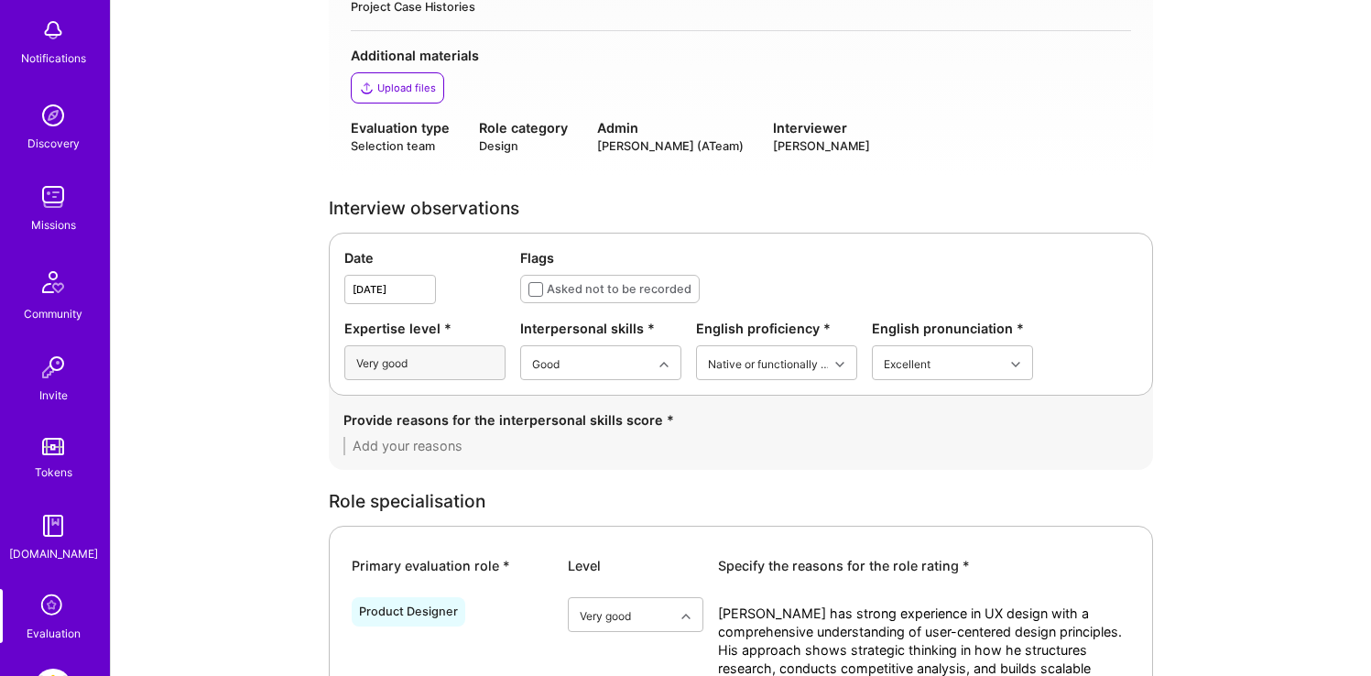
click at [470, 451] on textarea at bounding box center [740, 446] width 795 height 18
paste textarea "[PERSON_NAME]'s interpersonal skills appear fundamentally sound, as evidenced b…"
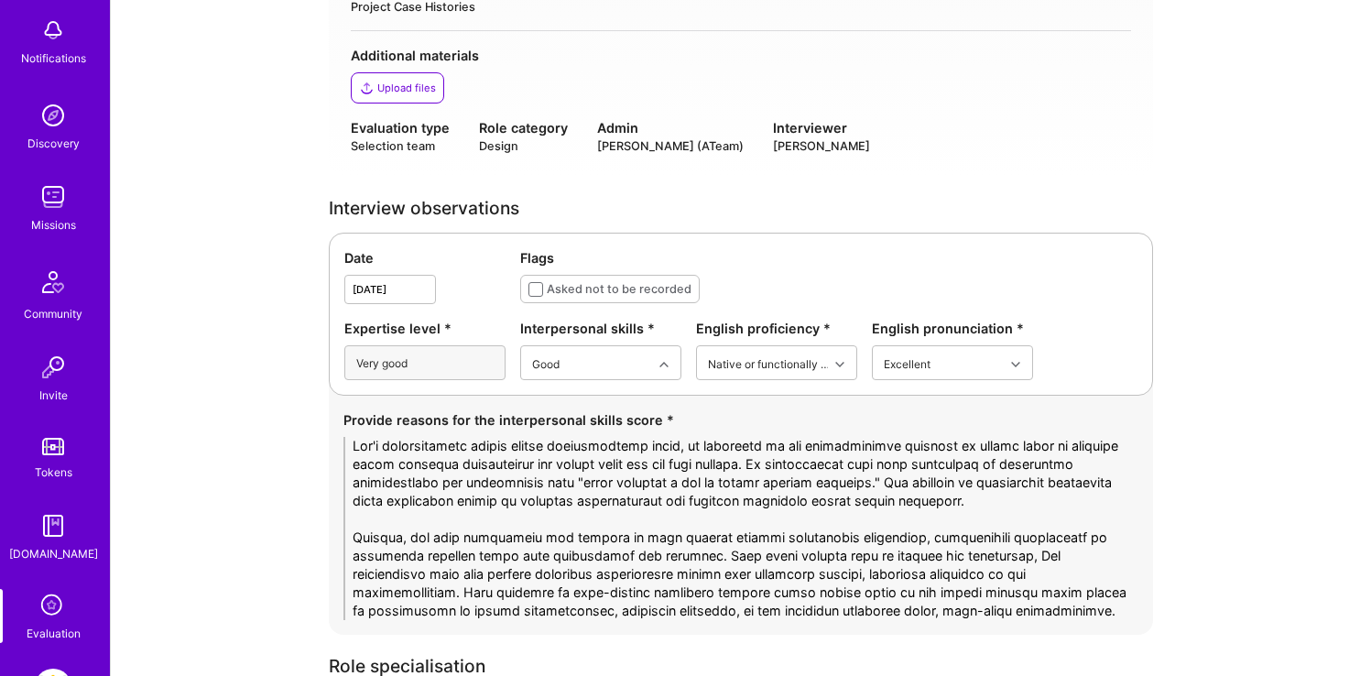
scroll to position [486, 0]
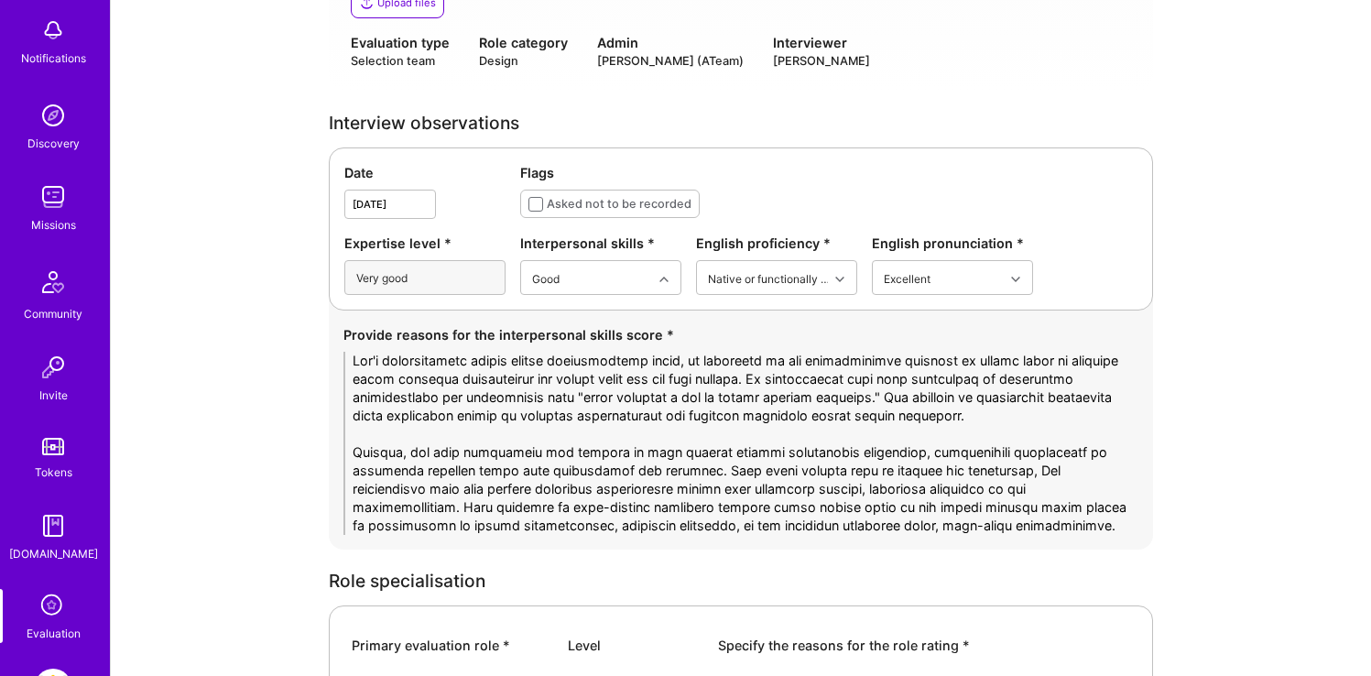
drag, startPoint x: 508, startPoint y: 366, endPoint x: 684, endPoint y: 366, distance: 175.8
click at [684, 366] on textarea at bounding box center [740, 443] width 795 height 183
drag, startPoint x: 564, startPoint y: 364, endPoint x: 667, endPoint y: 375, distance: 103.1
click at [667, 375] on textarea at bounding box center [740, 443] width 795 height 183
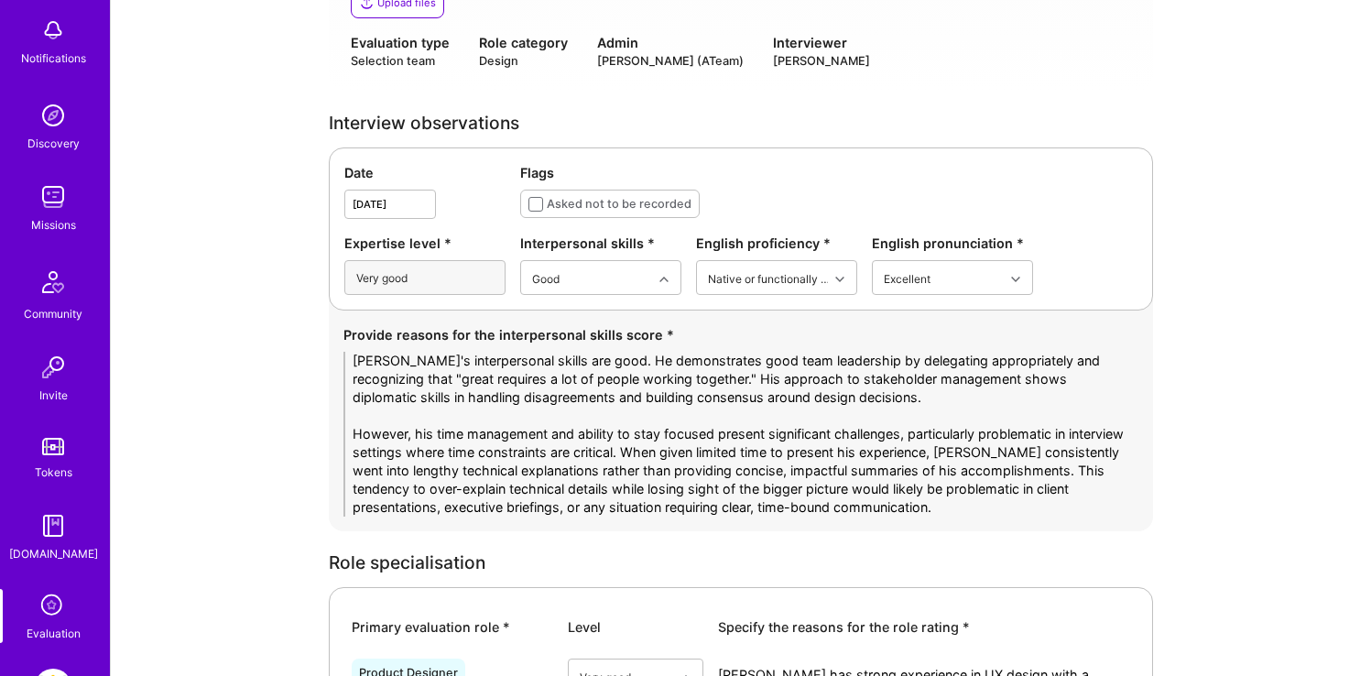
click at [642, 414] on textarea "[PERSON_NAME]'s interpersonal skills are good. He demonstrates good team leader…" at bounding box center [740, 434] width 795 height 165
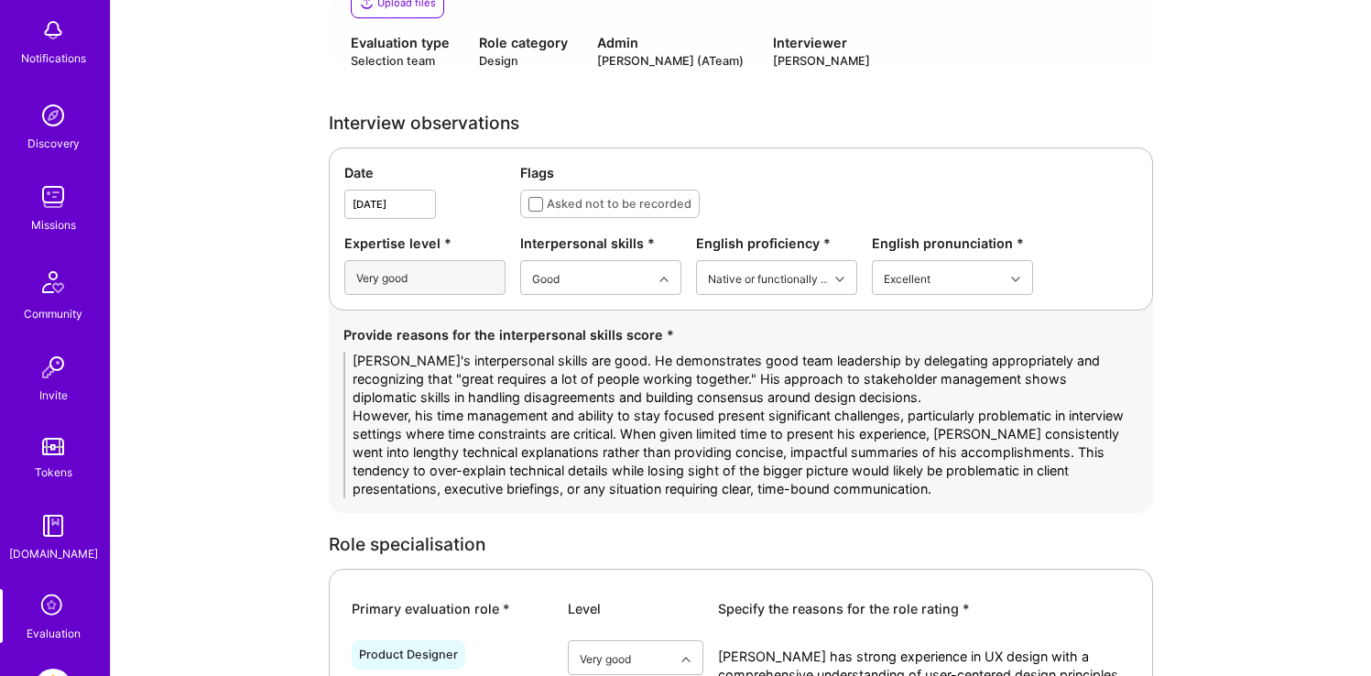
drag, startPoint x: 1083, startPoint y: 449, endPoint x: 1097, endPoint y: 500, distance: 53.1
click at [1097, 500] on div "Provide reasons for the interpersonal skills score * [PERSON_NAME]'s interperso…" at bounding box center [741, 411] width 824 height 202
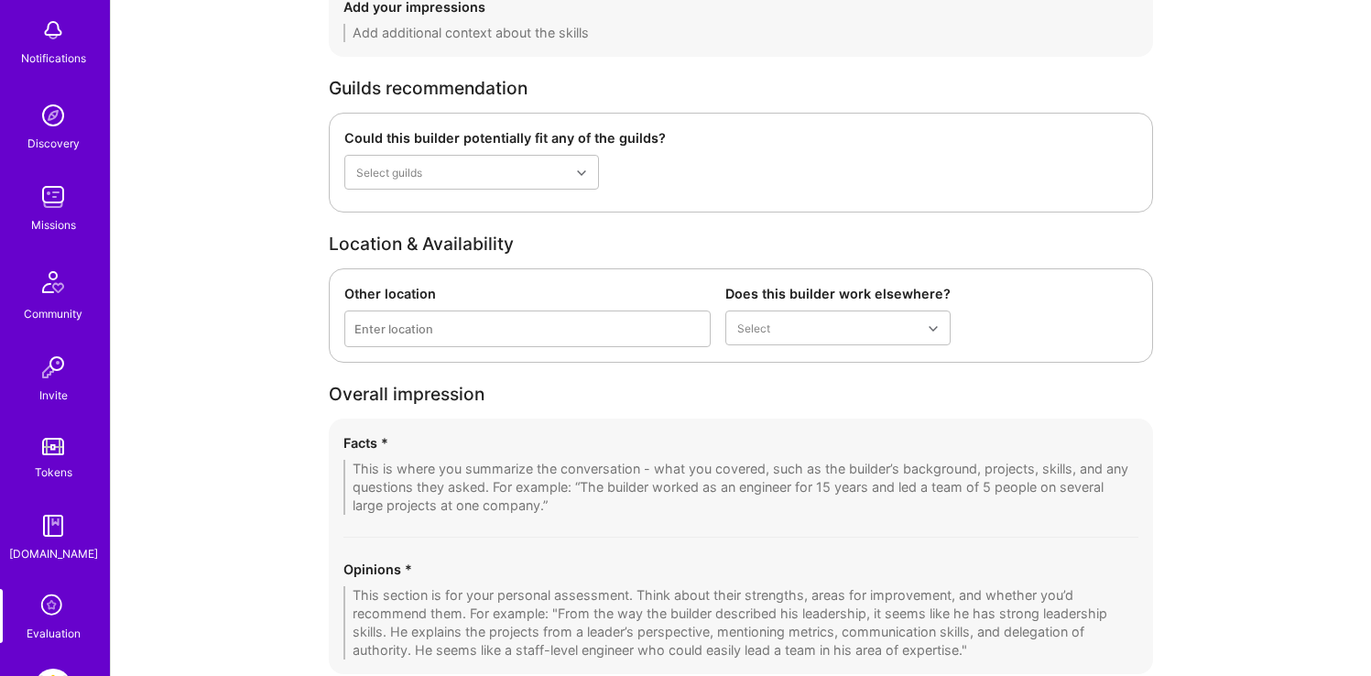
scroll to position [5628, 0]
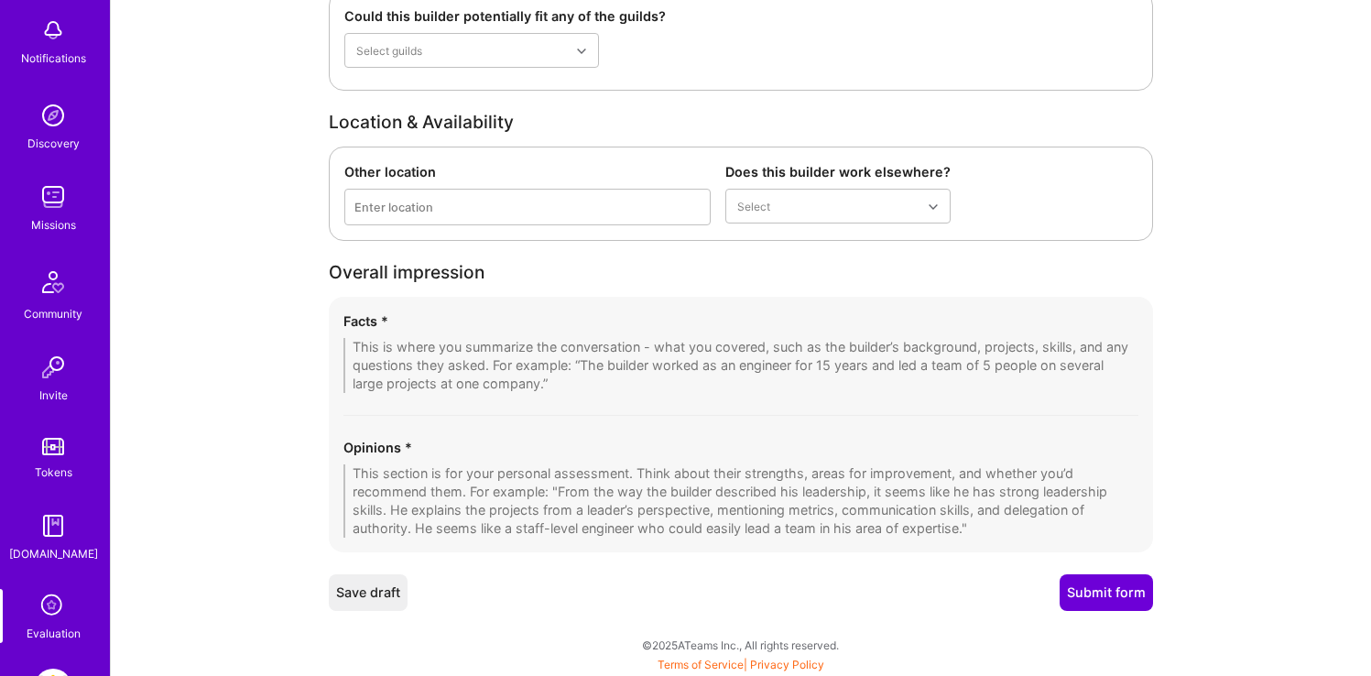
type textarea "[PERSON_NAME]'s interpersonal skills are good. He demonstrates good team leader…"
click at [545, 356] on textarea at bounding box center [740, 365] width 795 height 55
click at [471, 458] on div "Opinions *" at bounding box center [740, 488] width 795 height 100
click at [441, 483] on textarea at bounding box center [740, 500] width 795 height 73
paste textarea "[PERSON_NAME] presents as a highly experienced and technically competent UX des…"
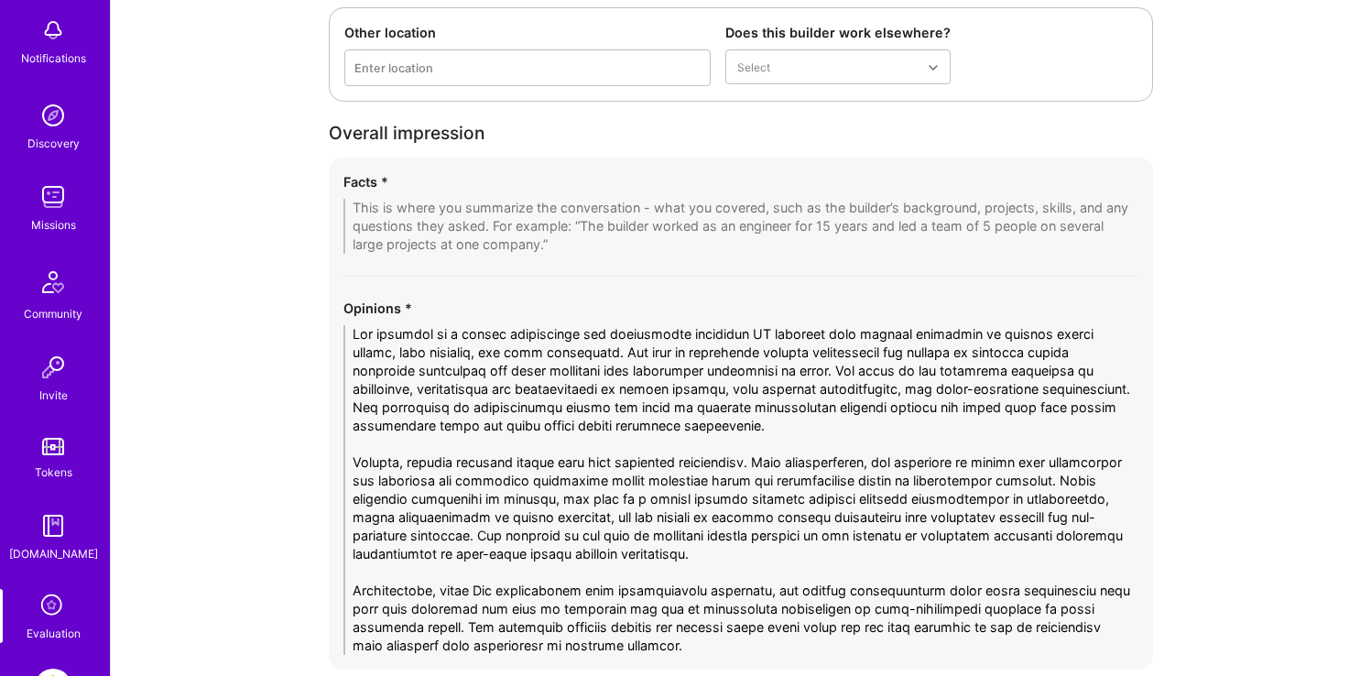
scroll to position [5884, 0]
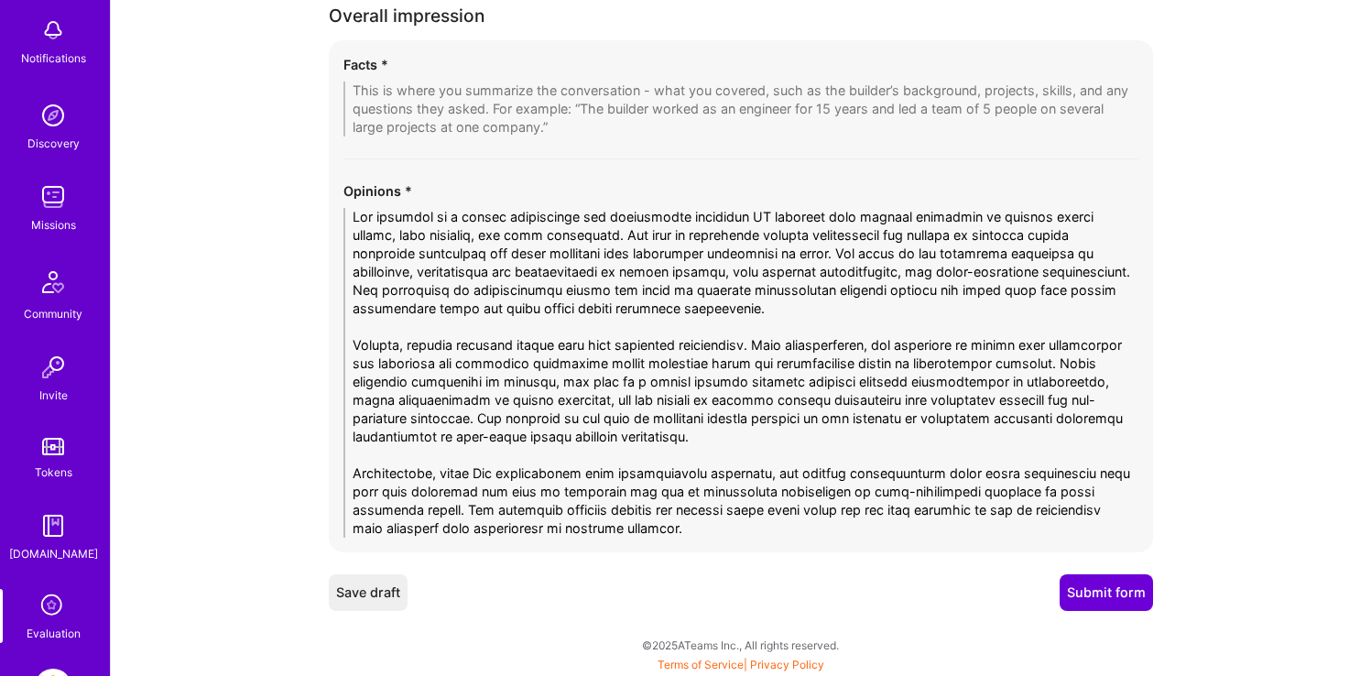
click at [440, 458] on textarea at bounding box center [740, 373] width 795 height 330
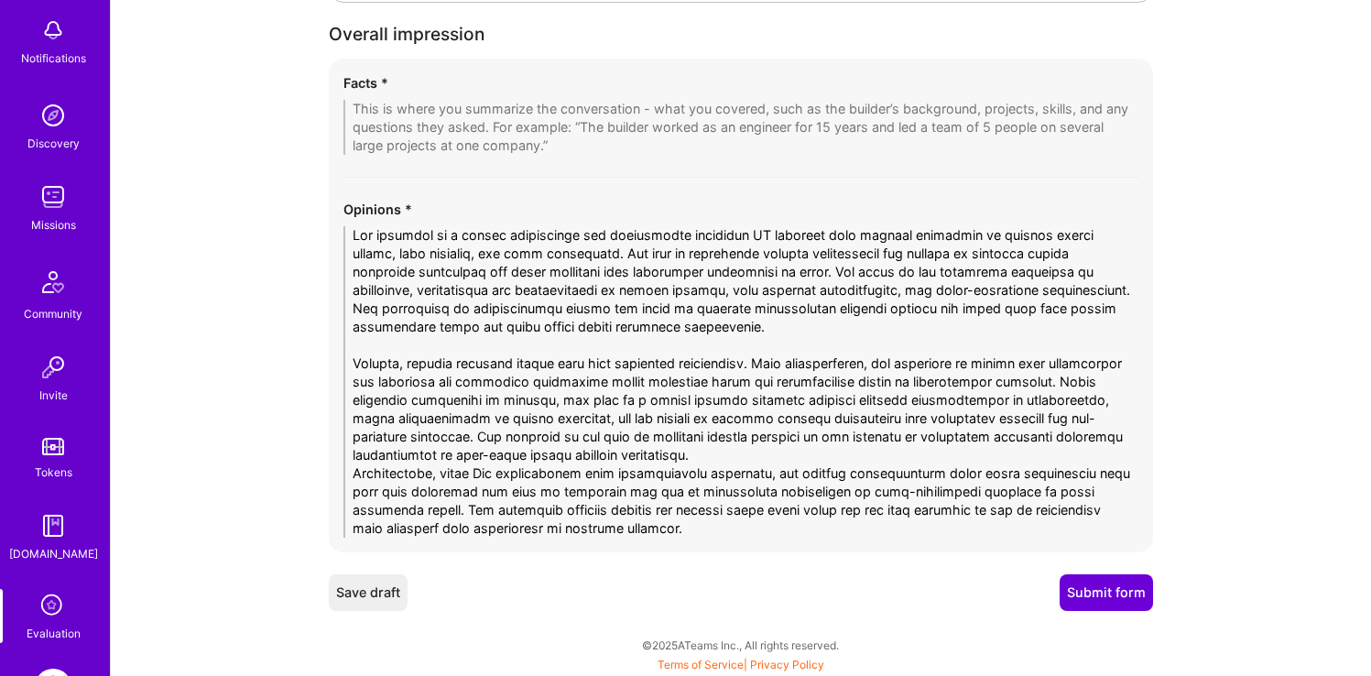
click at [450, 346] on textarea at bounding box center [740, 381] width 795 height 311
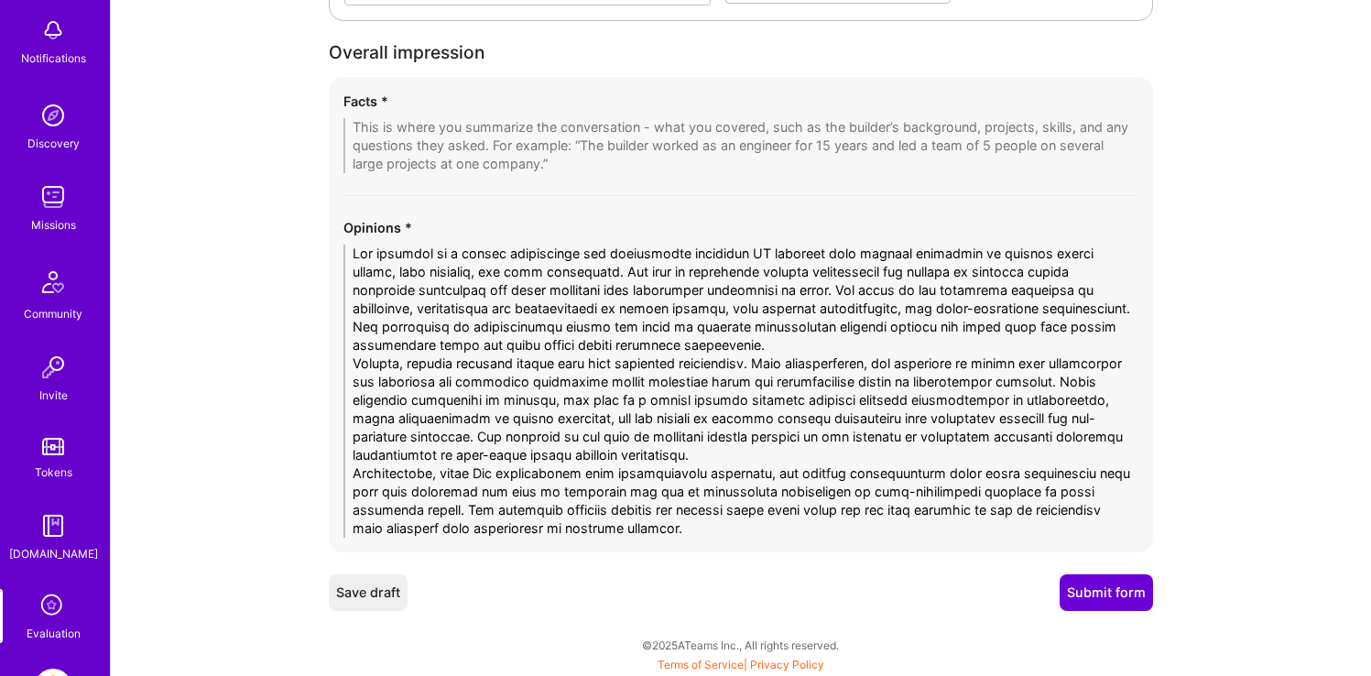
scroll to position [5825, 0]
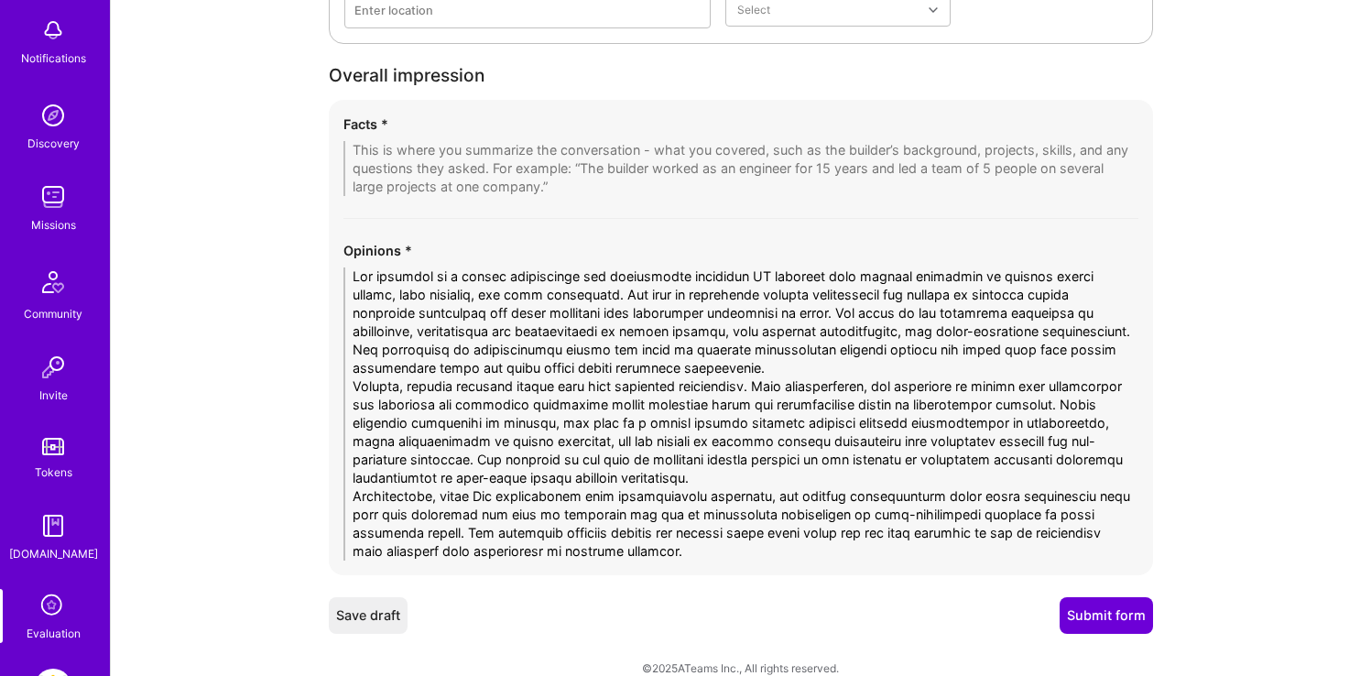
type textarea "[PERSON_NAME] presents as a highly experienced and technically competent UX des…"
click at [515, 155] on textarea at bounding box center [740, 168] width 795 height 55
paste textarea "[PERSON_NAME] emerges from this interview as a candidate with substantial techn…"
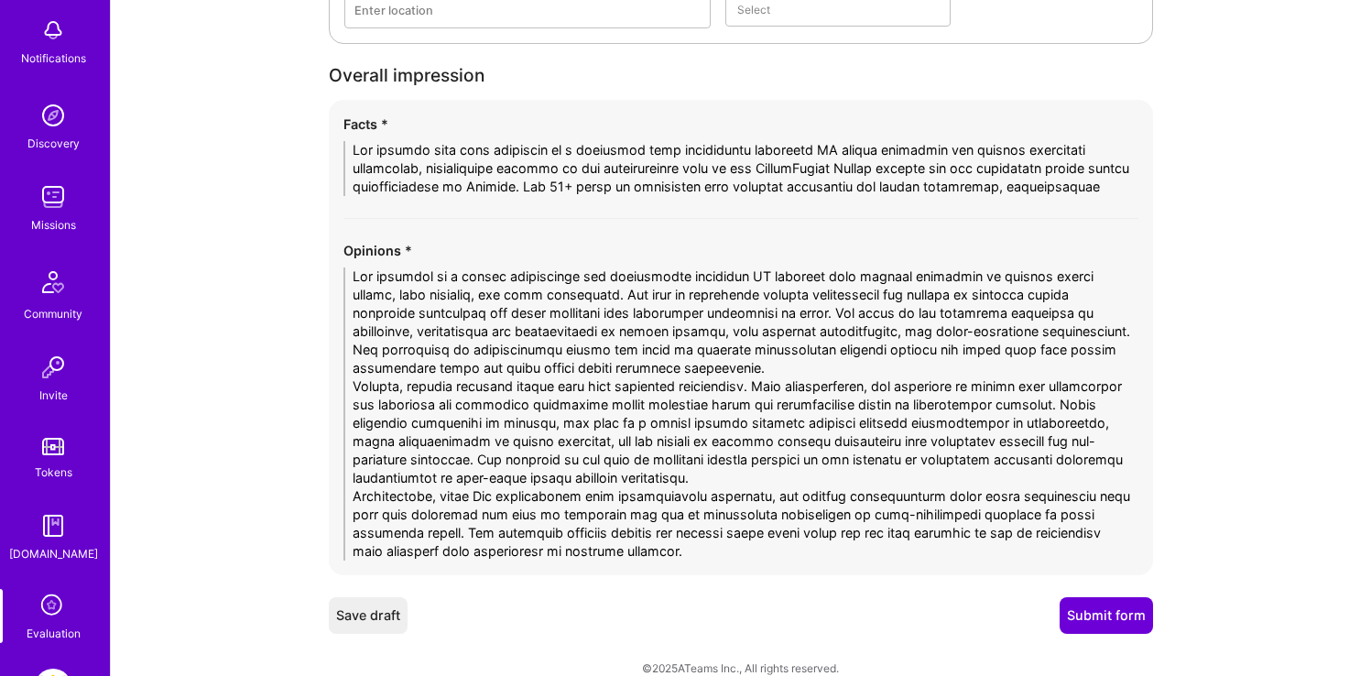
scroll to position [0, 0]
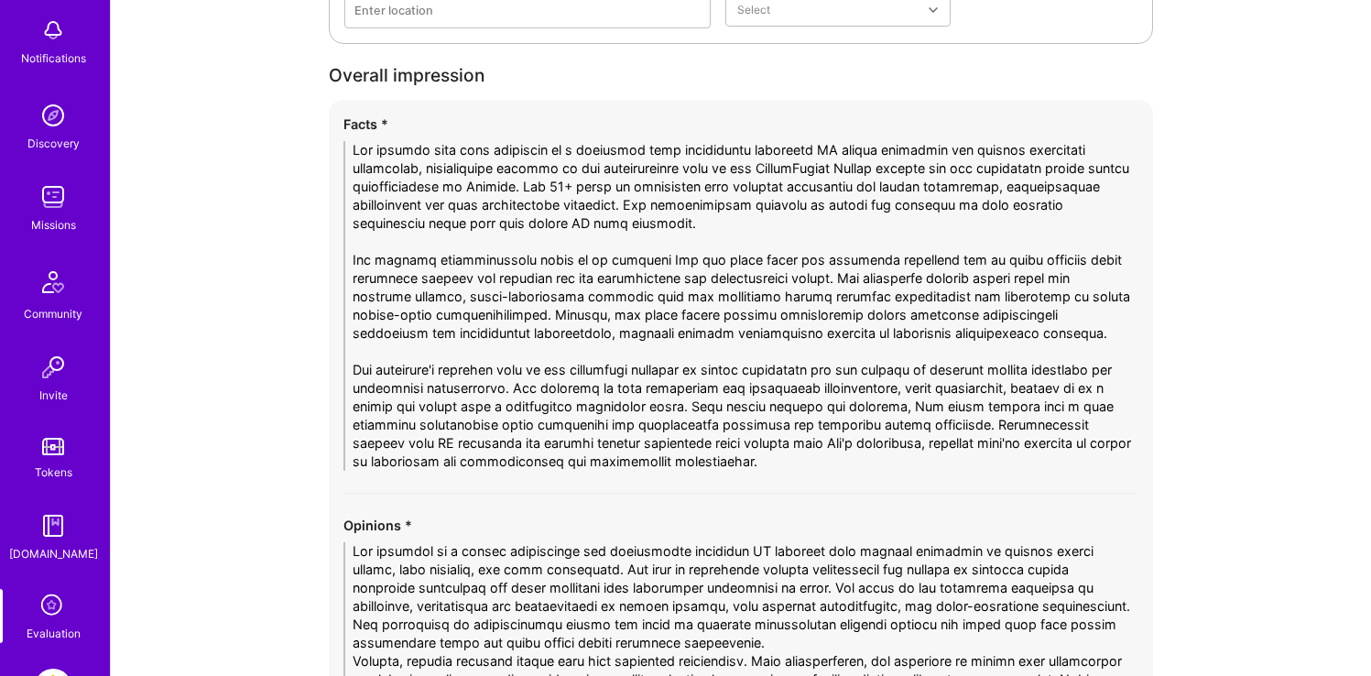
type textarea "[PERSON_NAME] emerges from this interview as a candidate with substantial techn…"
click at [487, 553] on textarea at bounding box center [740, 688] width 795 height 293
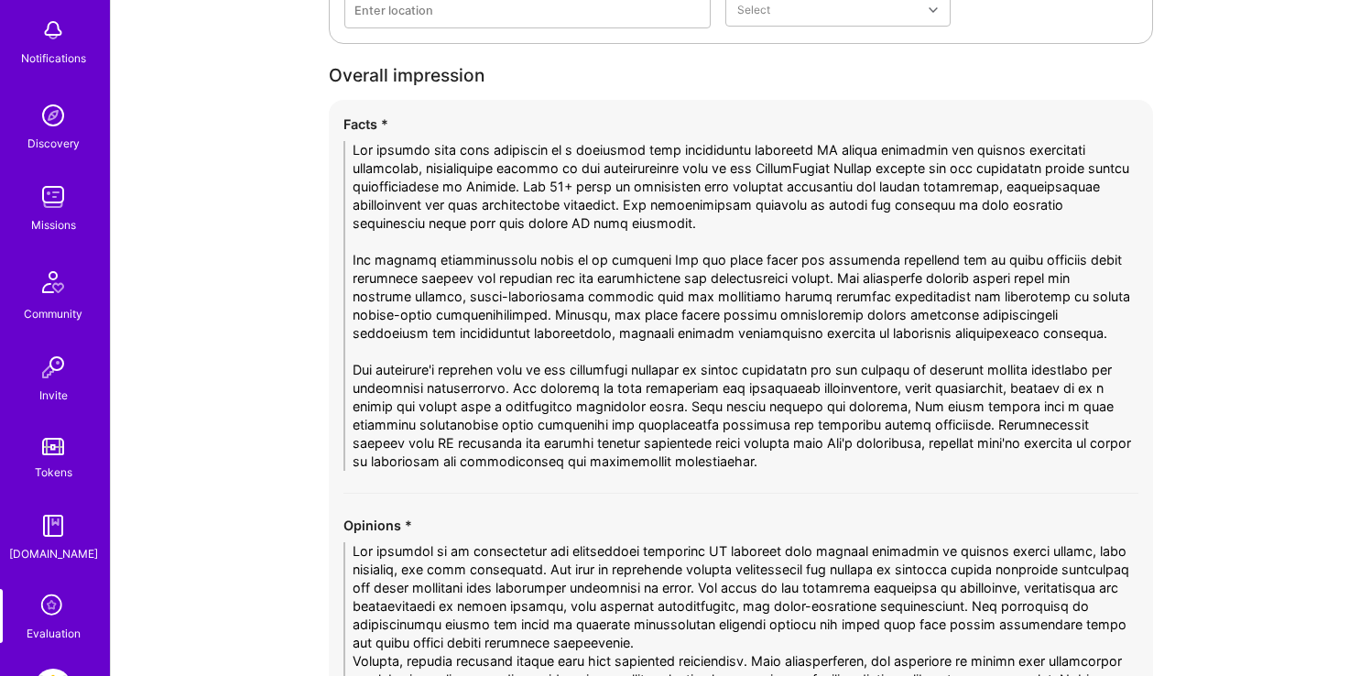
type textarea "[PERSON_NAME] presents as an experienced and technically competent UX designer …"
drag, startPoint x: 681, startPoint y: 150, endPoint x: 380, endPoint y: 147, distance: 301.2
click at [380, 147] on textarea at bounding box center [740, 306] width 795 height 330
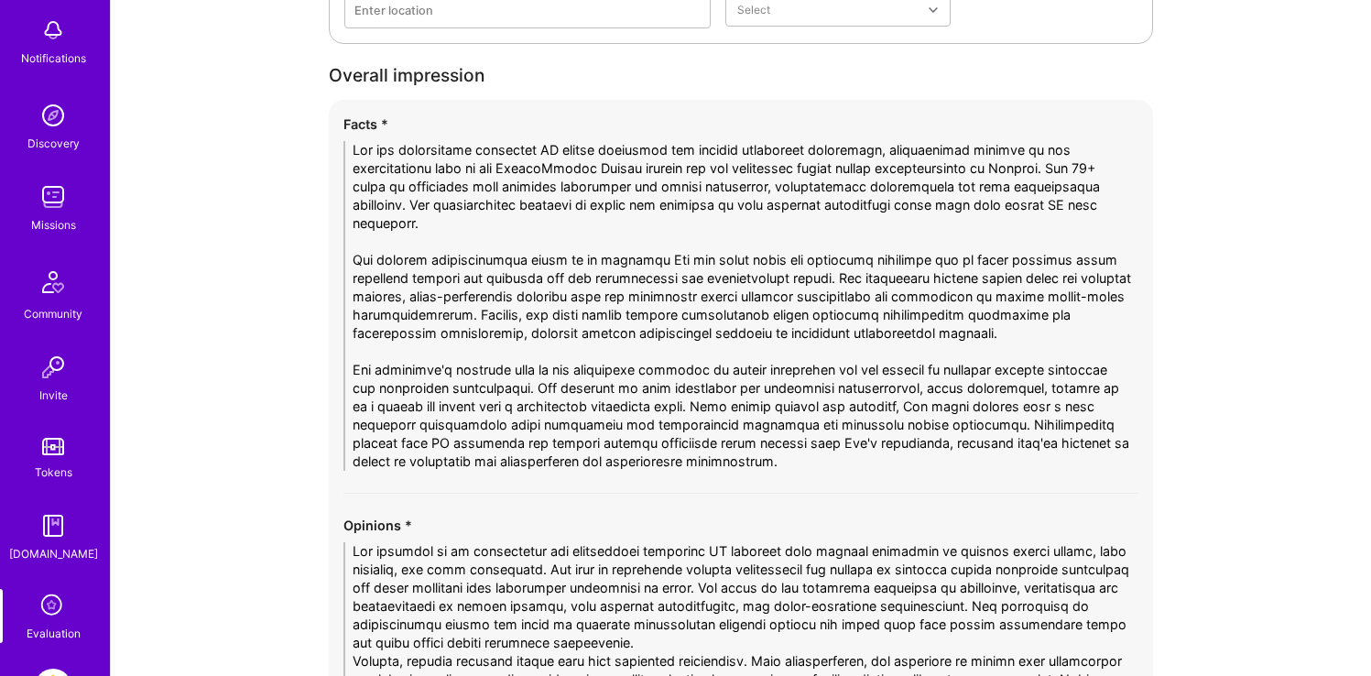
click at [639, 233] on textarea at bounding box center [740, 306] width 795 height 330
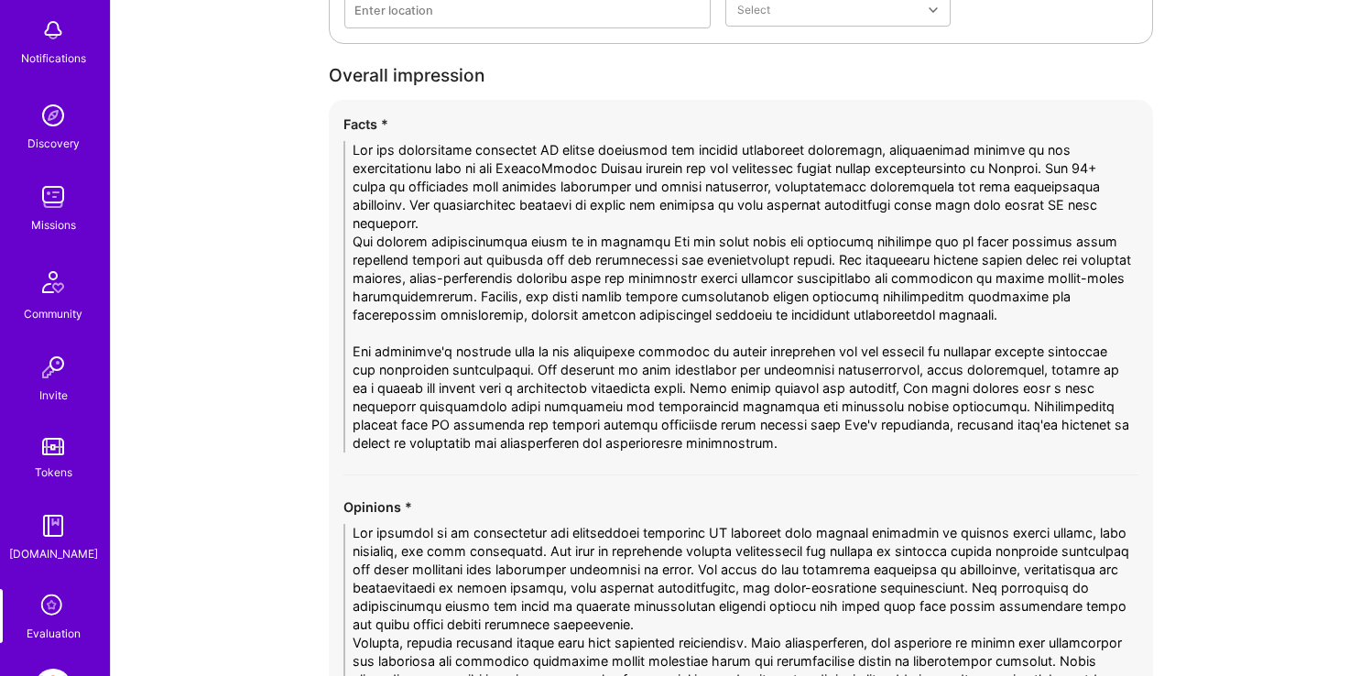
scroll to position [5849, 0]
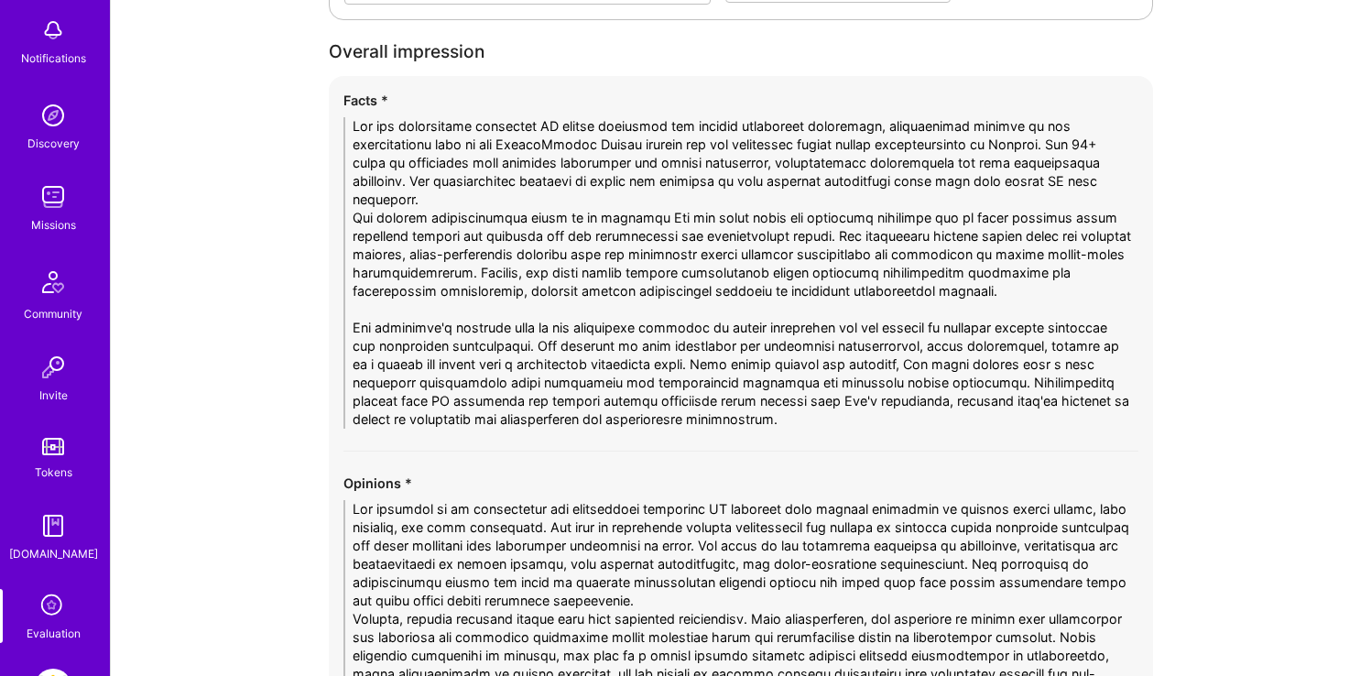
click at [580, 310] on textarea at bounding box center [740, 272] width 795 height 311
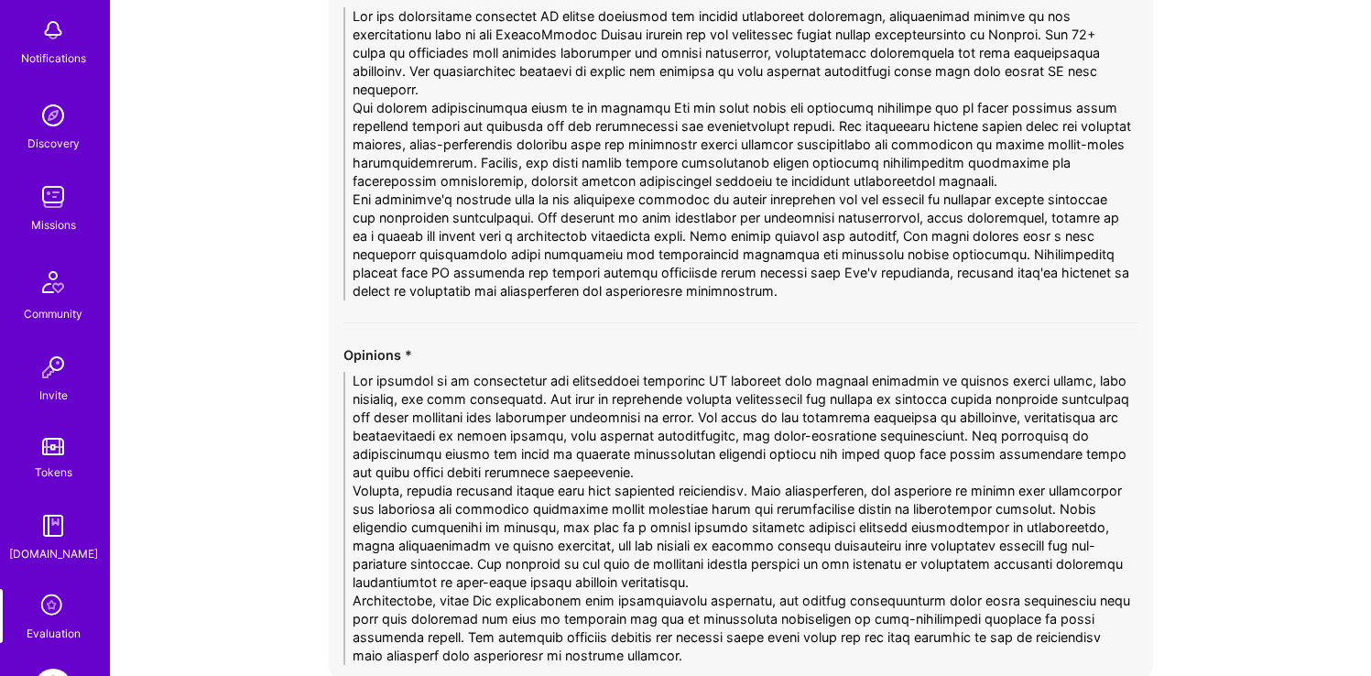
scroll to position [6086, 0]
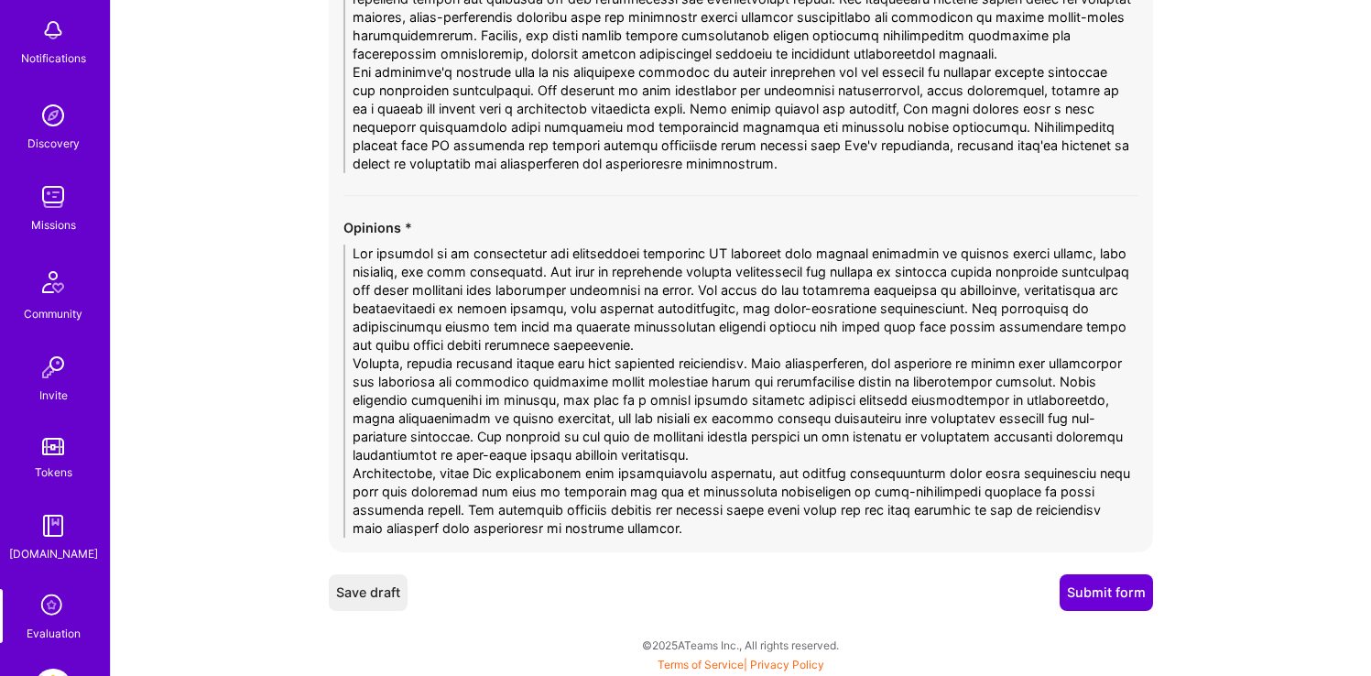
type textarea "[PERSON_NAME] has substantial technical UX design expertise and genuine leaders…"
click at [1085, 592] on button "Submit form" at bounding box center [1105, 592] width 93 height 37
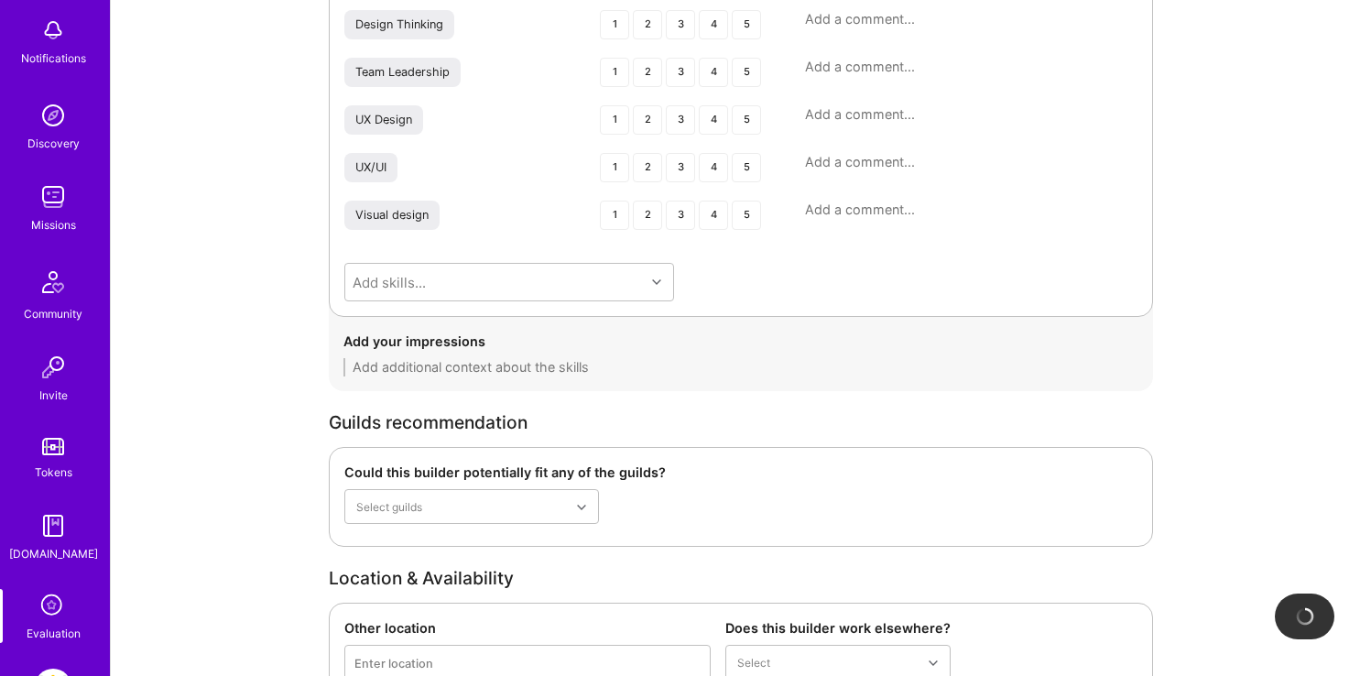
scroll to position [5160, 0]
